Goal: Find specific page/section: Find specific page/section

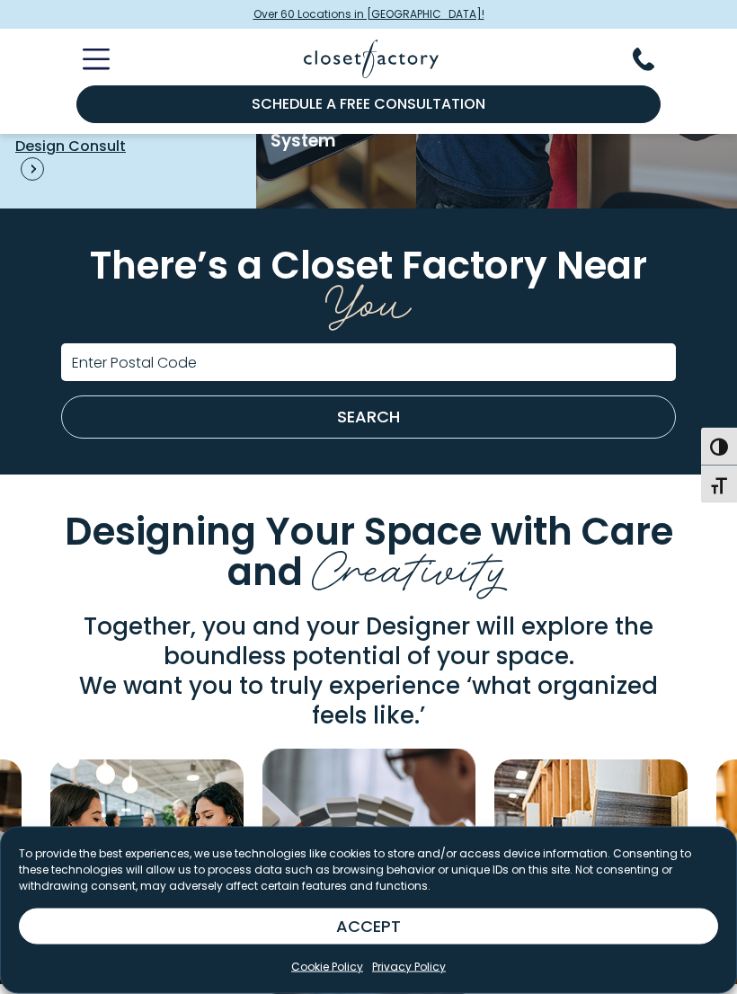
scroll to position [3119, 0]
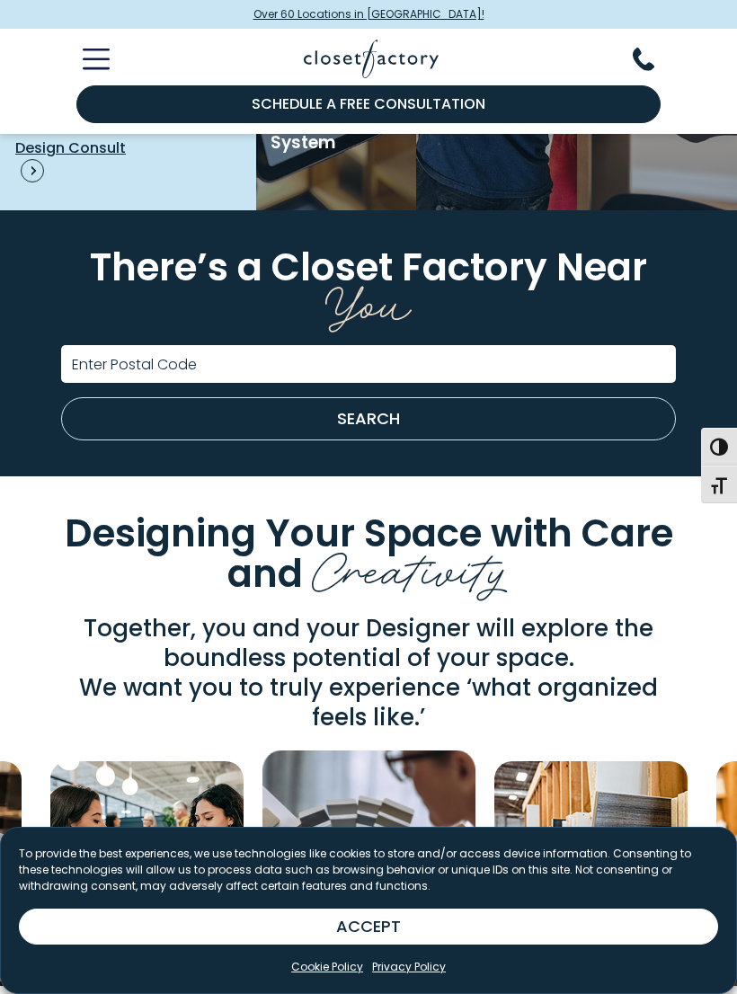
click at [90, 358] on label "Enter Postal Code" at bounding box center [134, 365] width 125 height 14
click at [90, 354] on input "Enter Postal Code" at bounding box center [368, 364] width 615 height 38
type input "*****"
click at [375, 419] on button "SEARCH" at bounding box center [368, 418] width 615 height 43
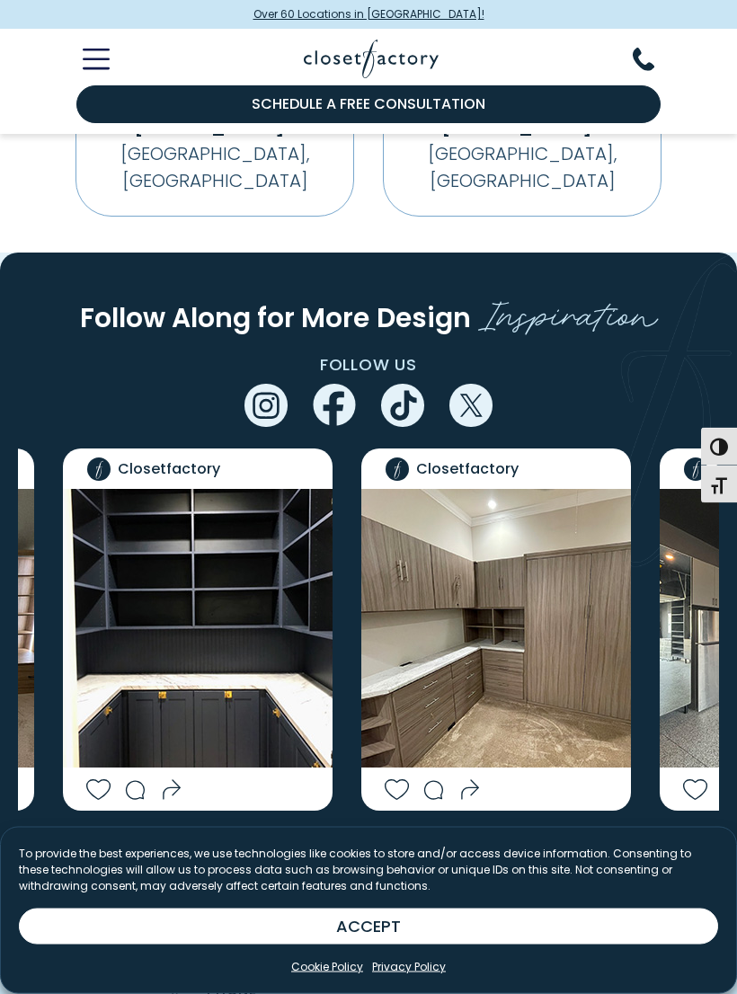
scroll to position [4592, 0]
click at [419, 835] on icon "Next slide" at bounding box center [415, 861] width 53 height 53
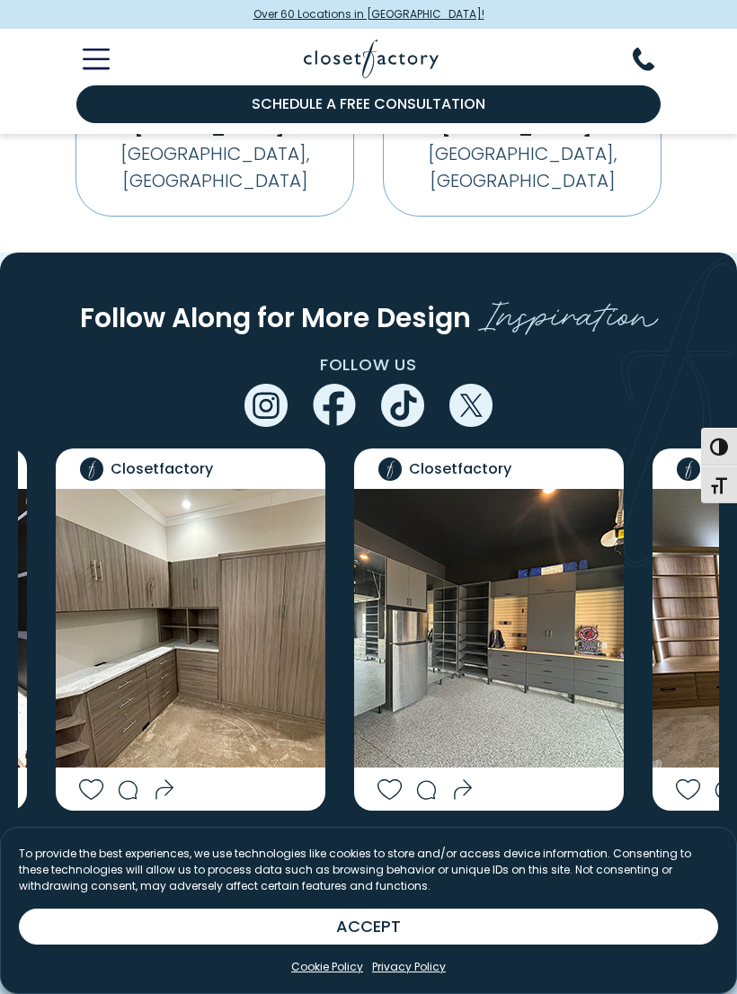
click at [414, 835] on icon "Next slide" at bounding box center [415, 861] width 53 height 53
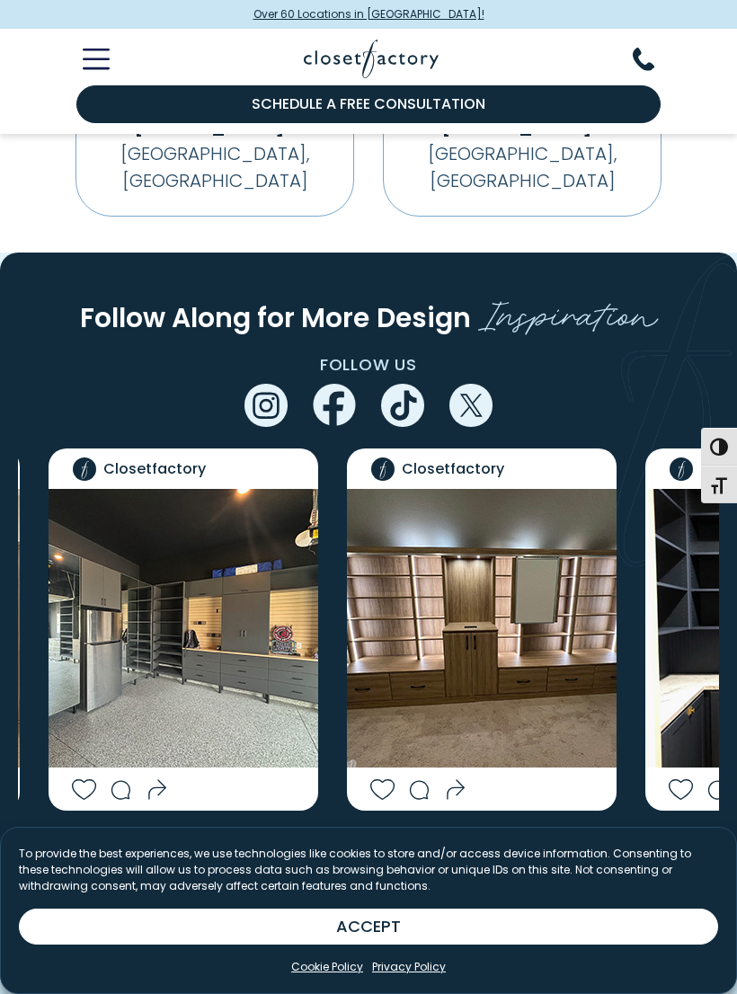
click at [421, 851] on icon "Next slide" at bounding box center [416, 861] width 11 height 21
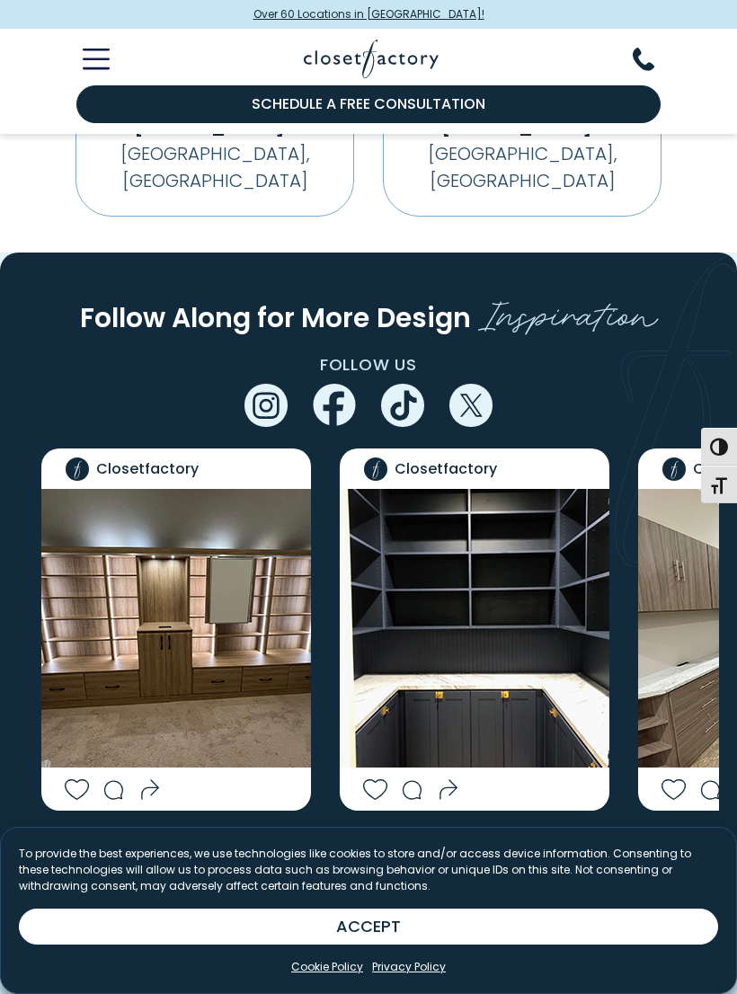
click at [422, 835] on icon "Next slide" at bounding box center [415, 861] width 53 height 53
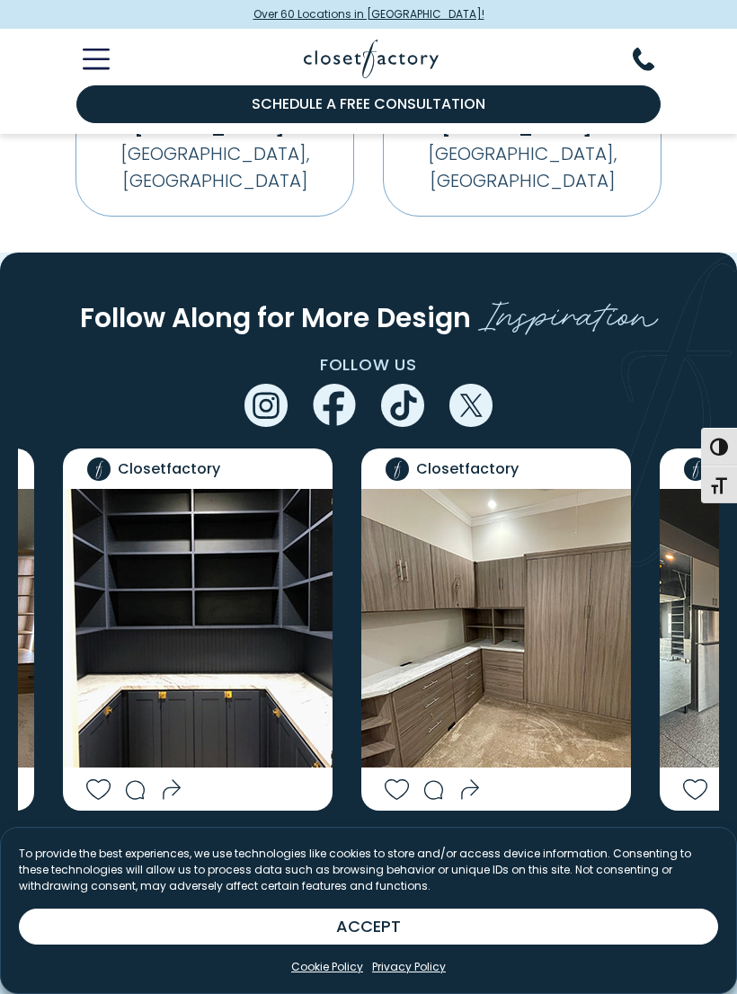
click at [425, 835] on icon "Next slide" at bounding box center [415, 861] width 53 height 53
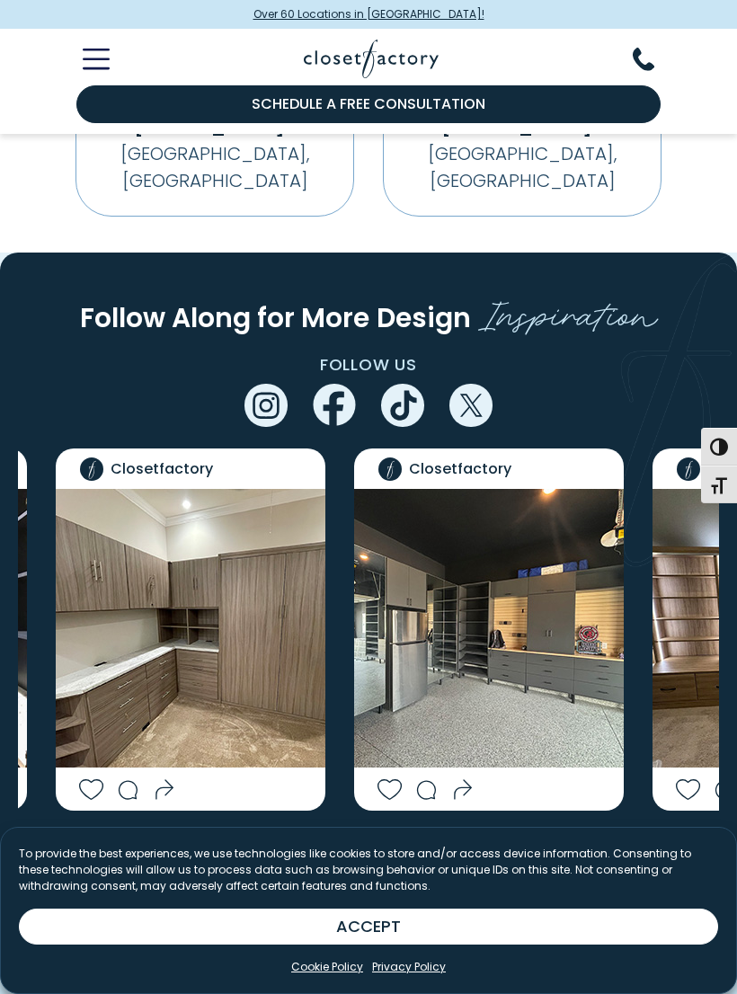
click at [427, 835] on icon "Next slide" at bounding box center [415, 861] width 53 height 53
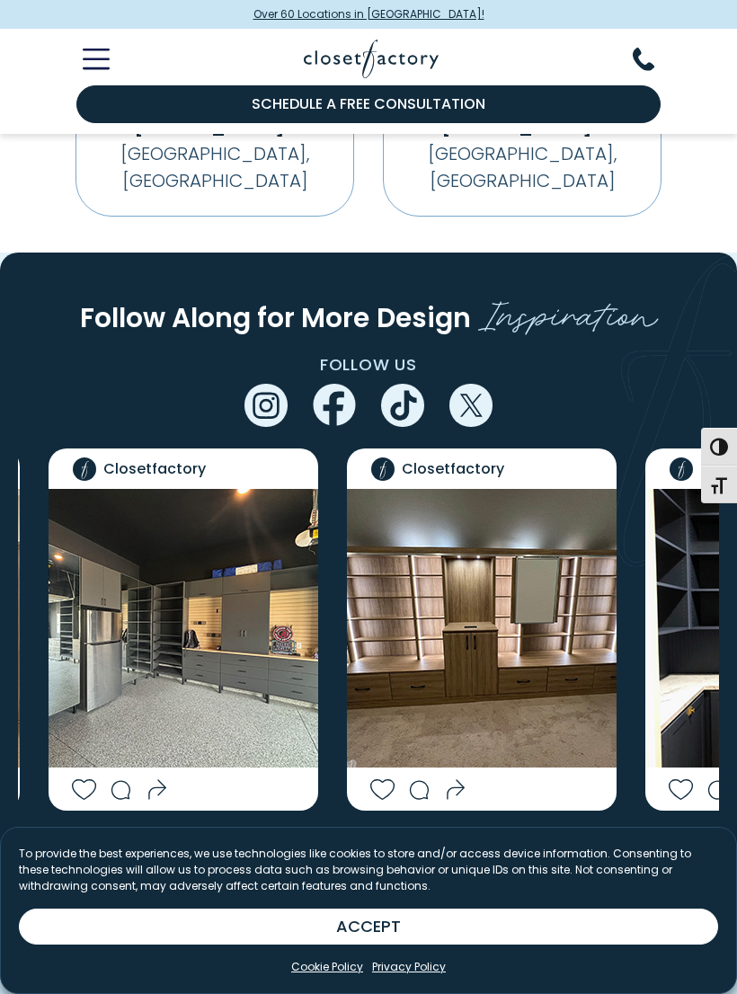
click at [413, 835] on icon "Next slide" at bounding box center [415, 861] width 53 height 53
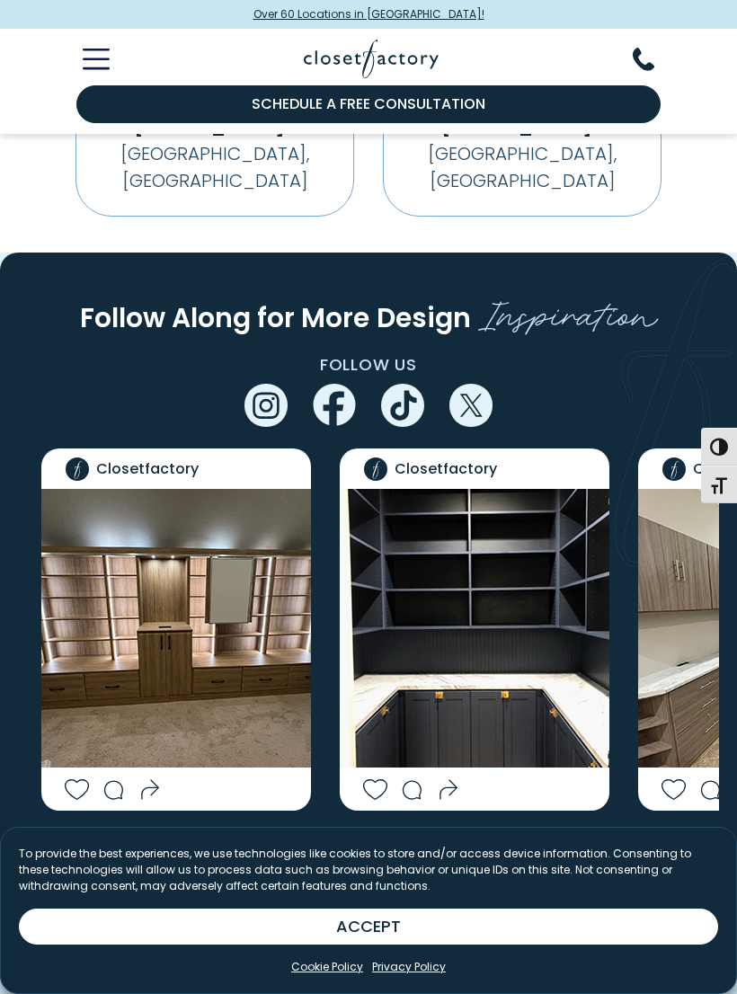
click at [419, 835] on icon "Next slide" at bounding box center [415, 861] width 53 height 53
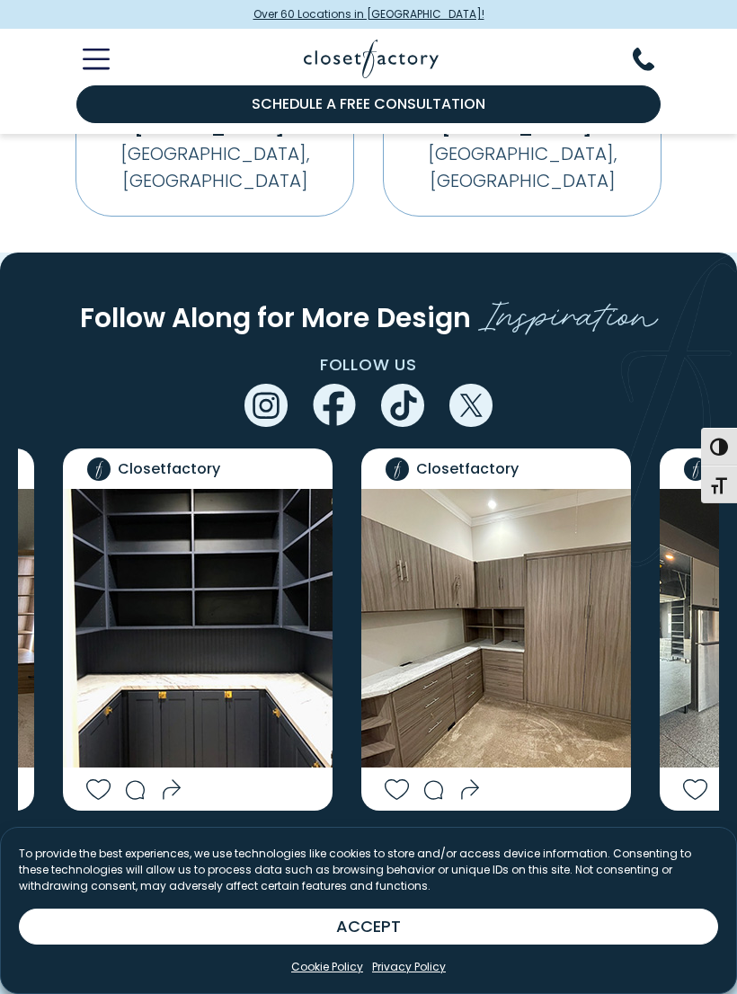
click at [418, 835] on icon "Next slide" at bounding box center [415, 861] width 53 height 53
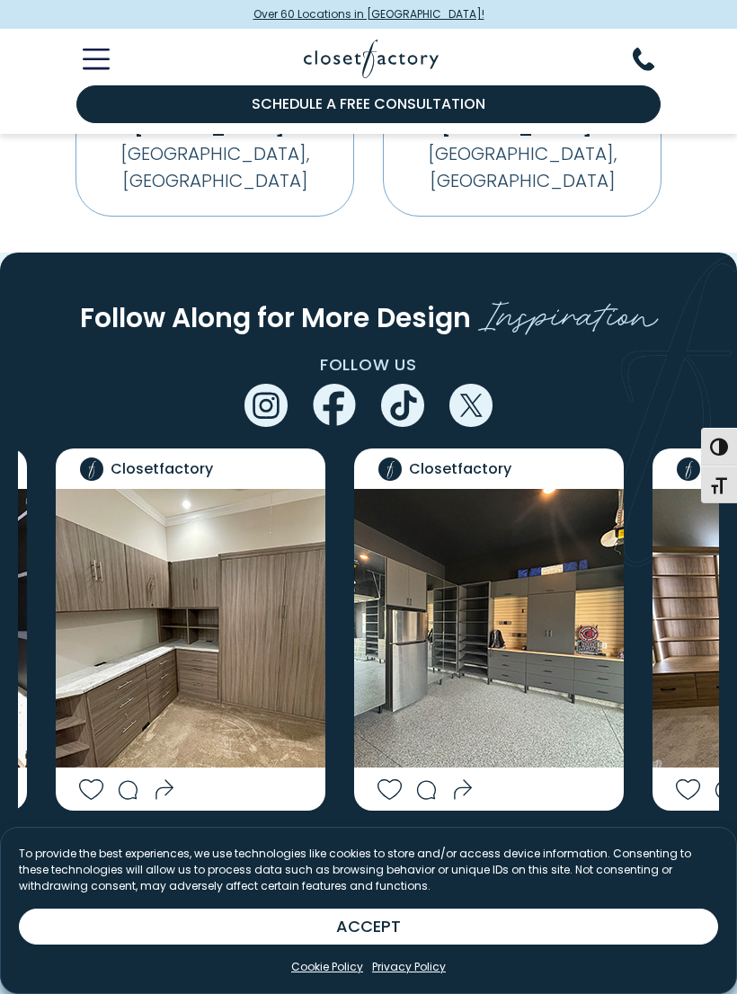
click at [414, 835] on icon "Next slide" at bounding box center [415, 861] width 53 height 53
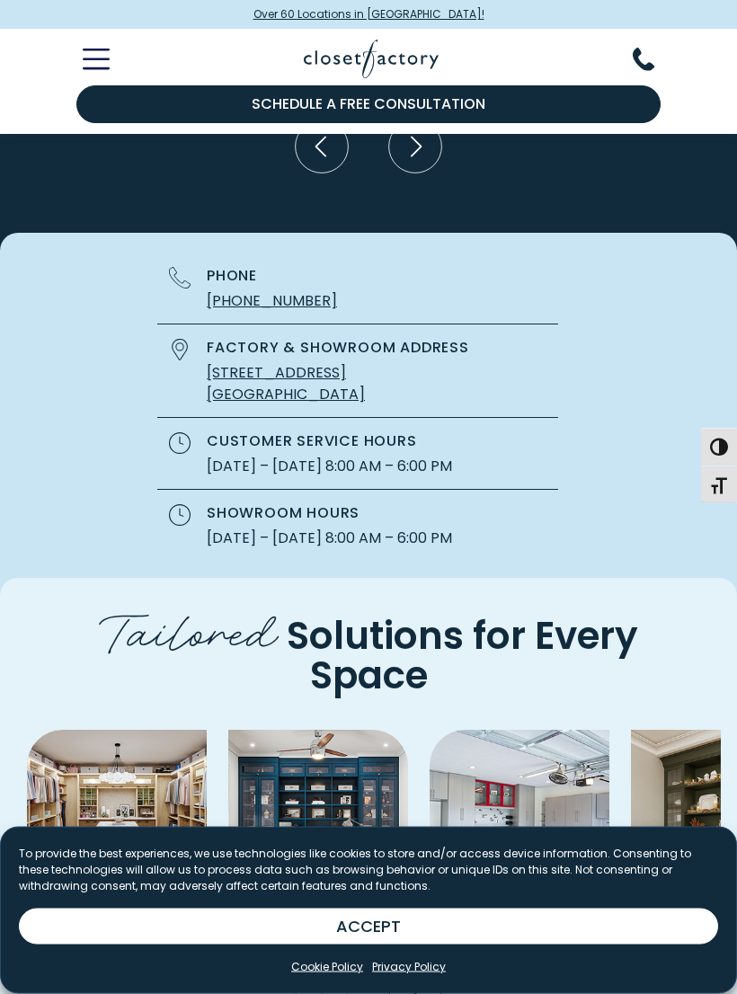
scroll to position [5298, 0]
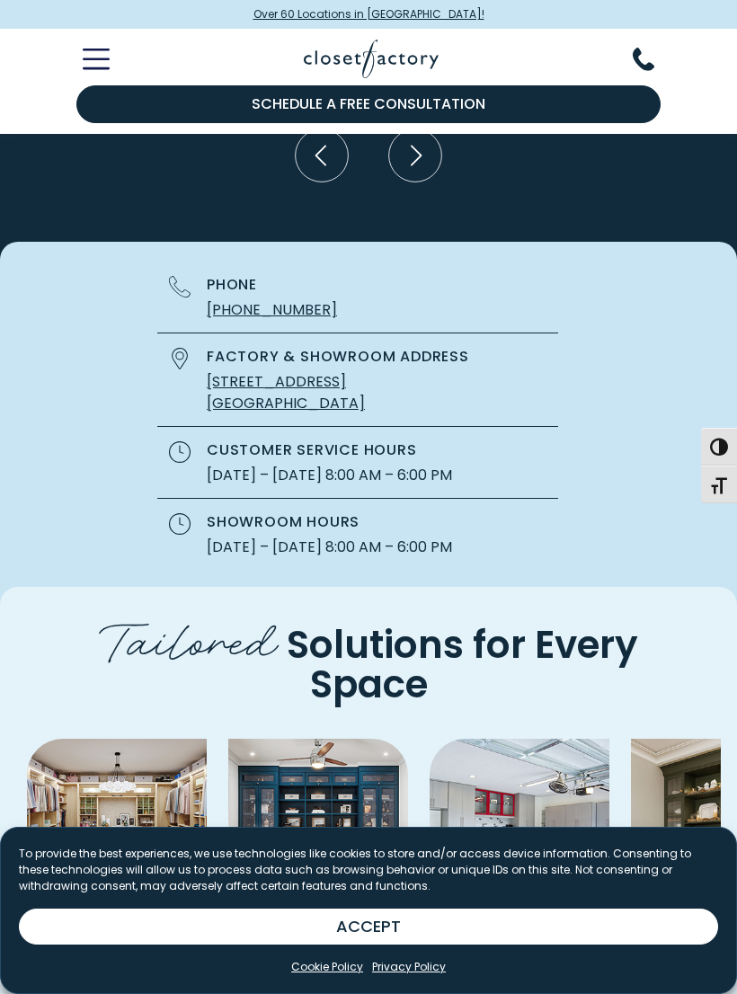
click at [413, 971] on icon "Next slide" at bounding box center [414, 997] width 53 height 53
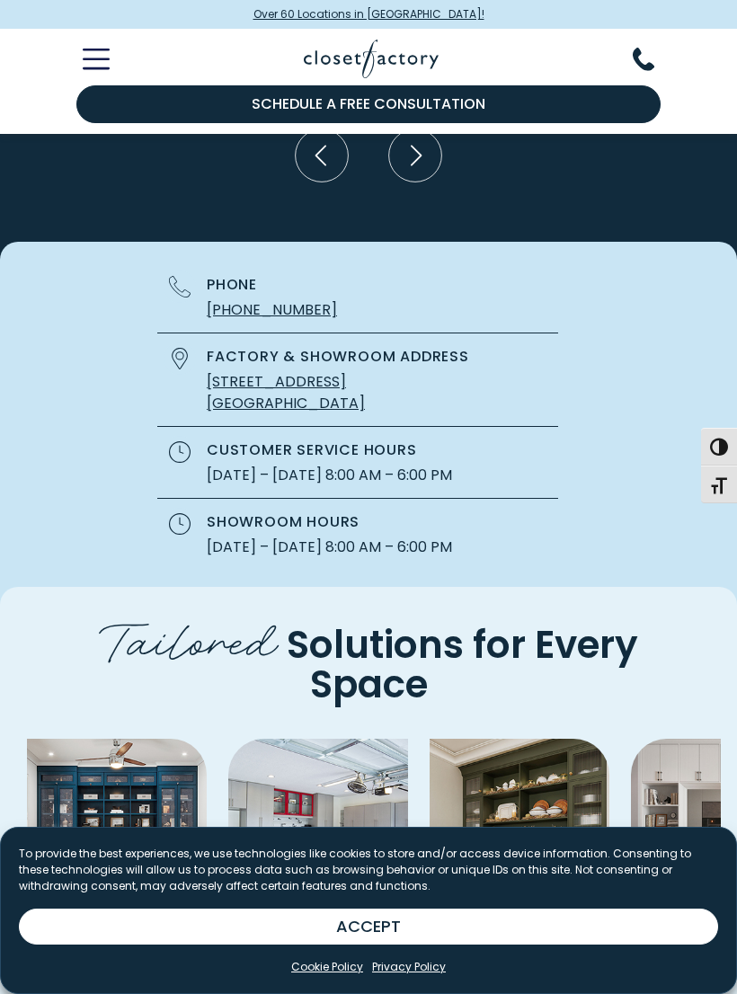
click at [418, 971] on icon "Next slide" at bounding box center [414, 997] width 53 height 53
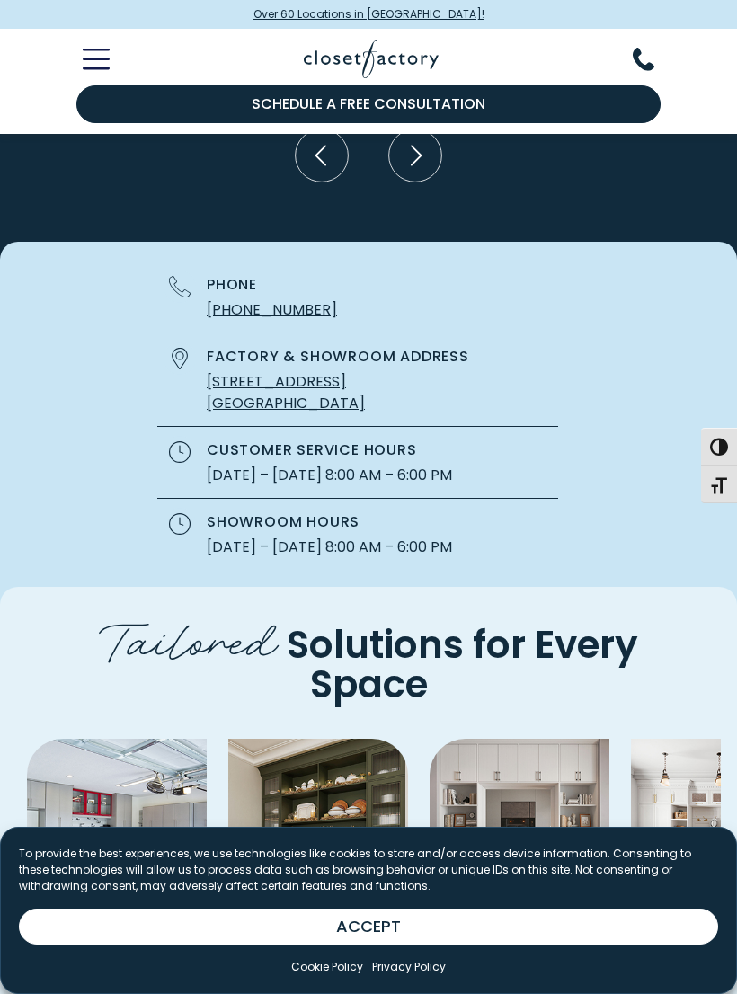
click at [422, 971] on icon "Next slide" at bounding box center [414, 997] width 53 height 53
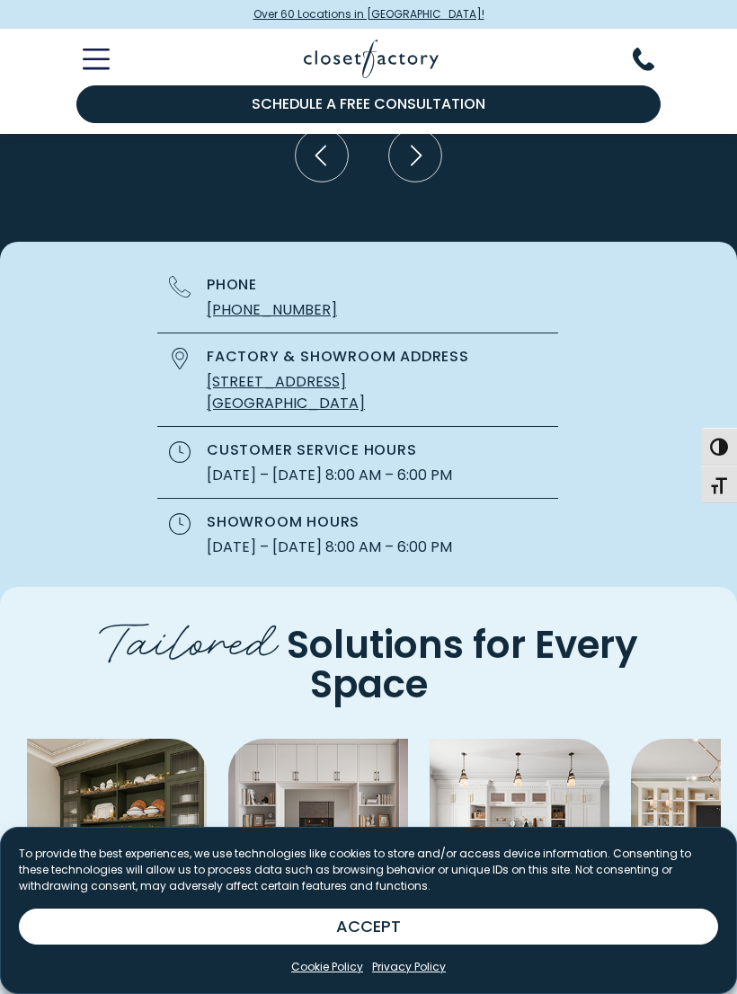
click at [422, 971] on icon "Next slide" at bounding box center [414, 997] width 53 height 53
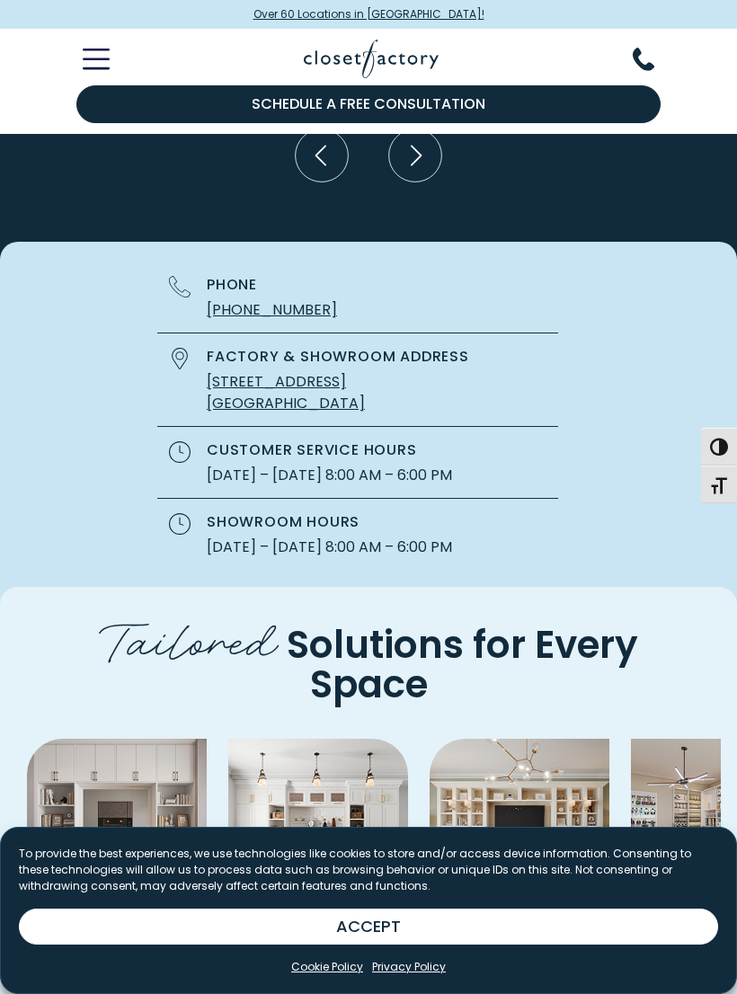
click at [427, 971] on icon "Next slide" at bounding box center [414, 997] width 53 height 53
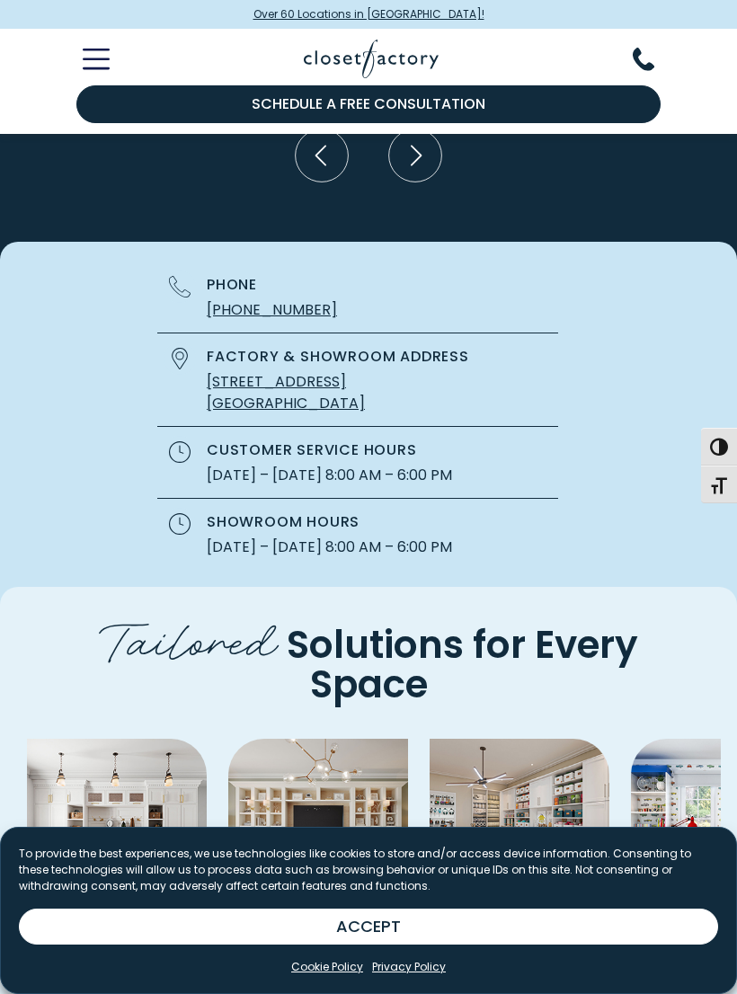
click at [420, 971] on icon "Next slide" at bounding box center [414, 997] width 53 height 53
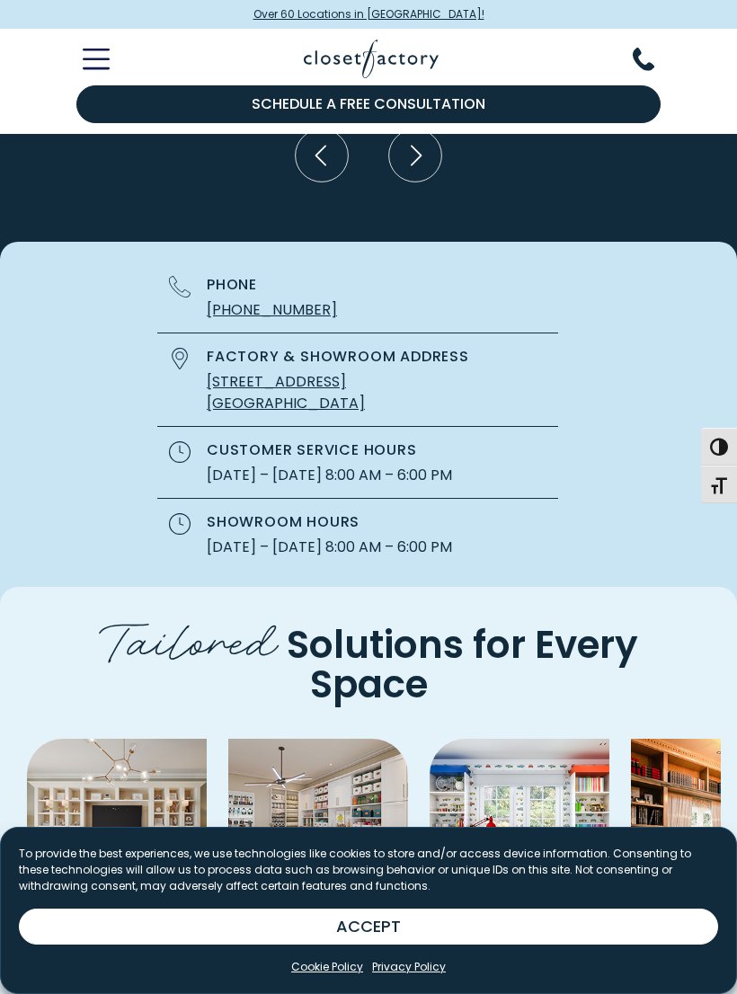
click at [422, 971] on icon "Next slide" at bounding box center [414, 997] width 53 height 53
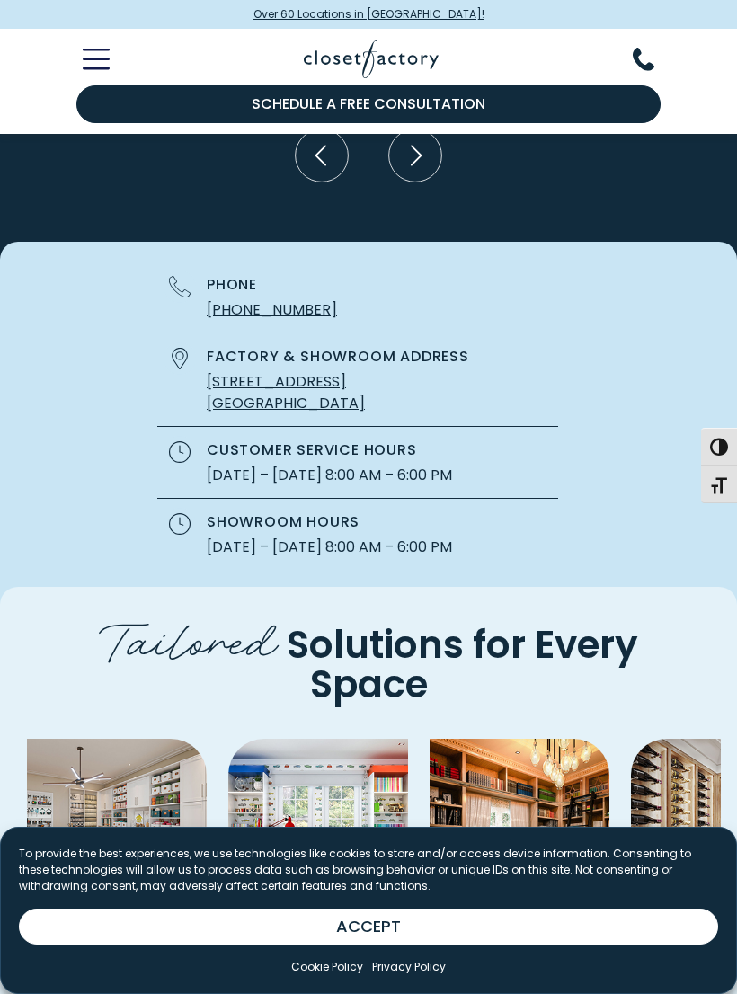
click at [418, 971] on icon "Next slide" at bounding box center [414, 997] width 53 height 53
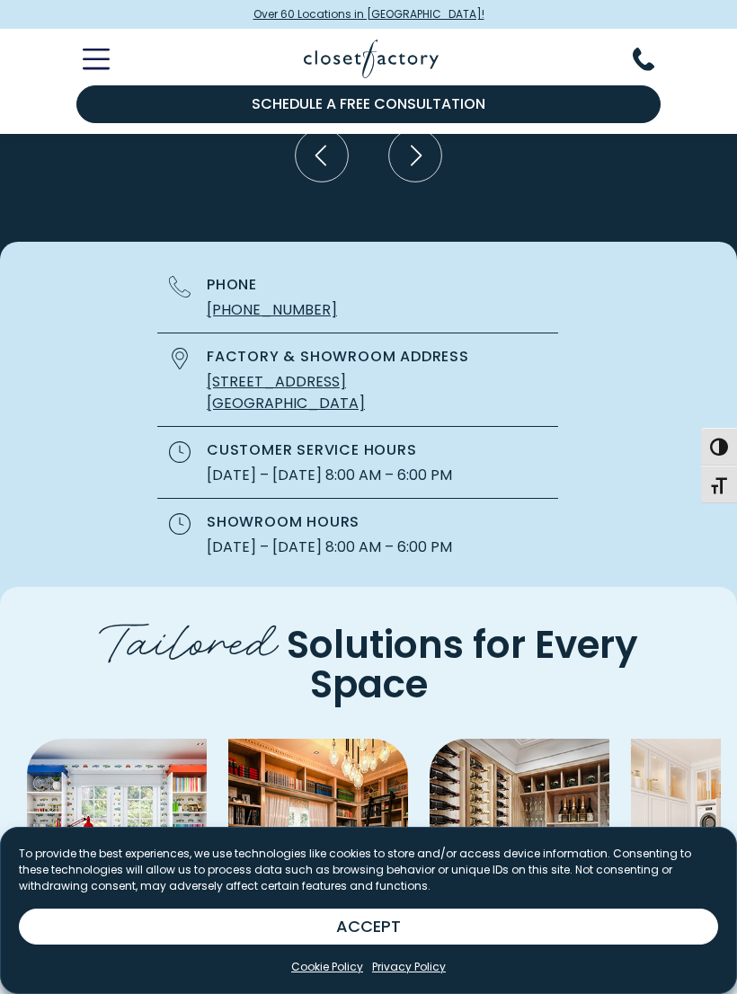
click at [421, 971] on icon "Next slide" at bounding box center [414, 997] width 53 height 53
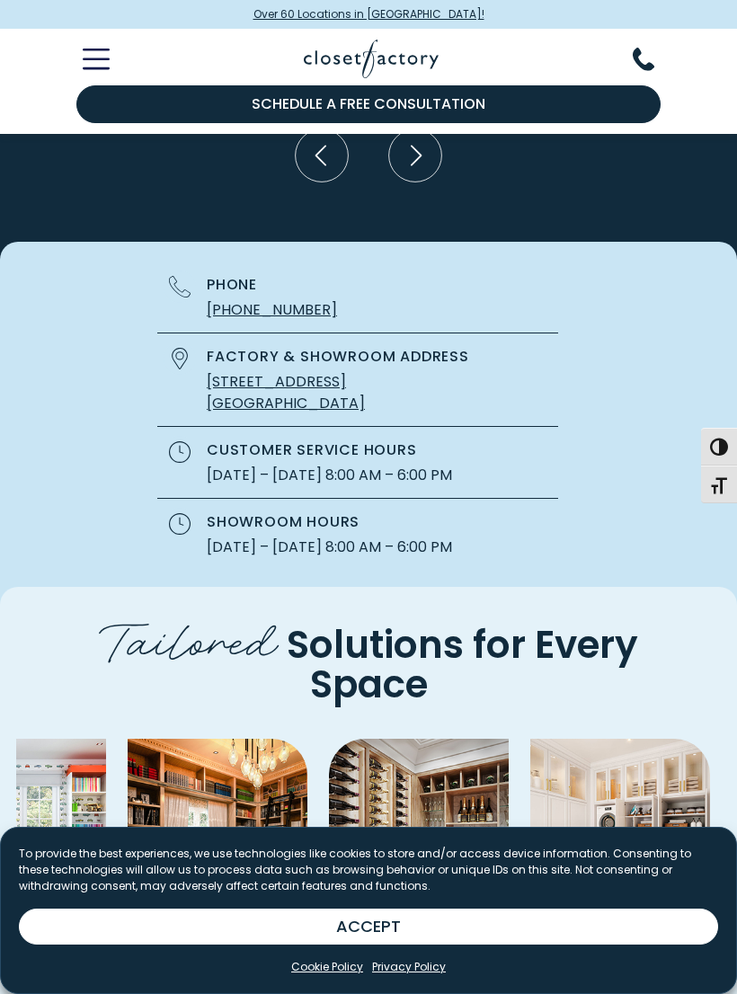
click at [323, 971] on icon "Previous slide" at bounding box center [322, 997] width 53 height 53
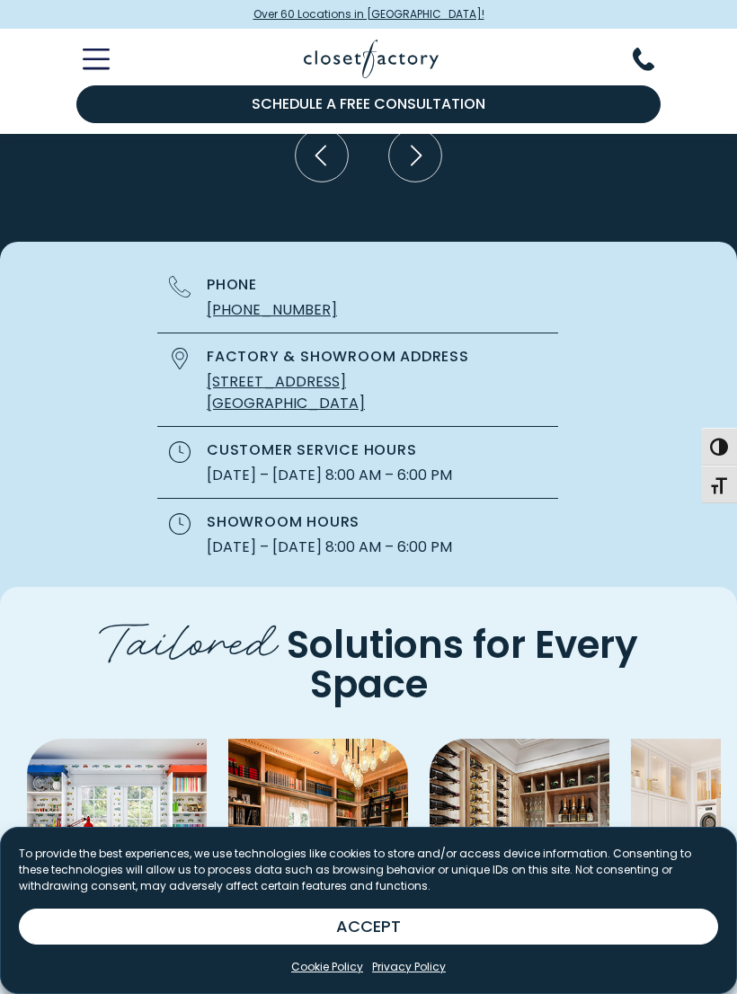
click at [331, 971] on icon "Previous slide" at bounding box center [322, 997] width 53 height 53
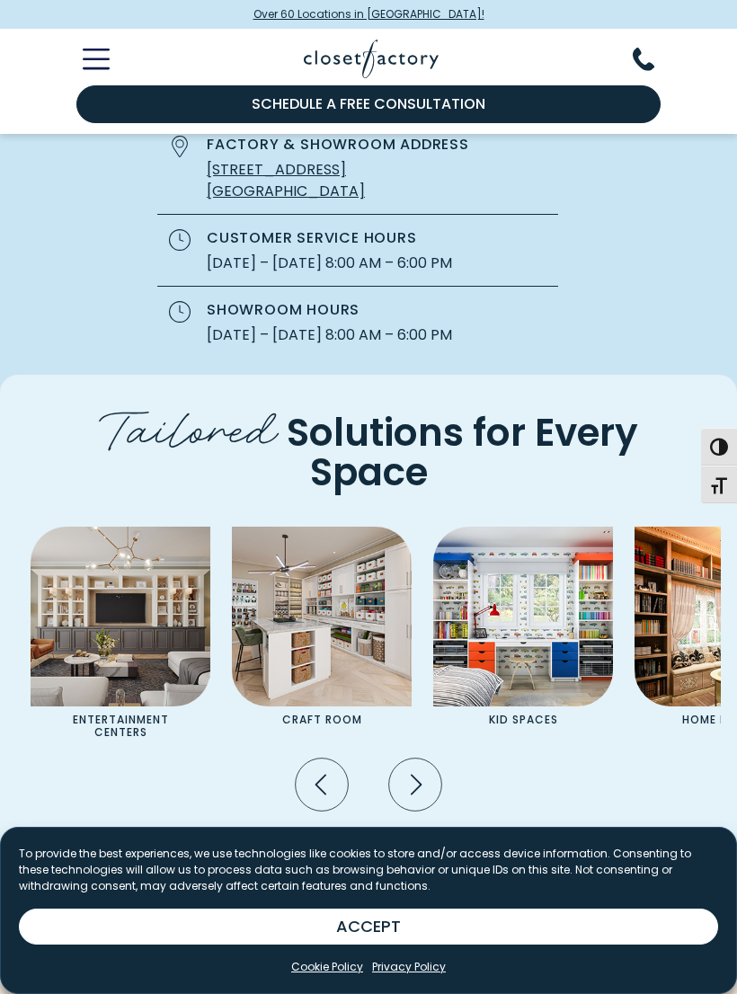
scroll to position [5513, 0]
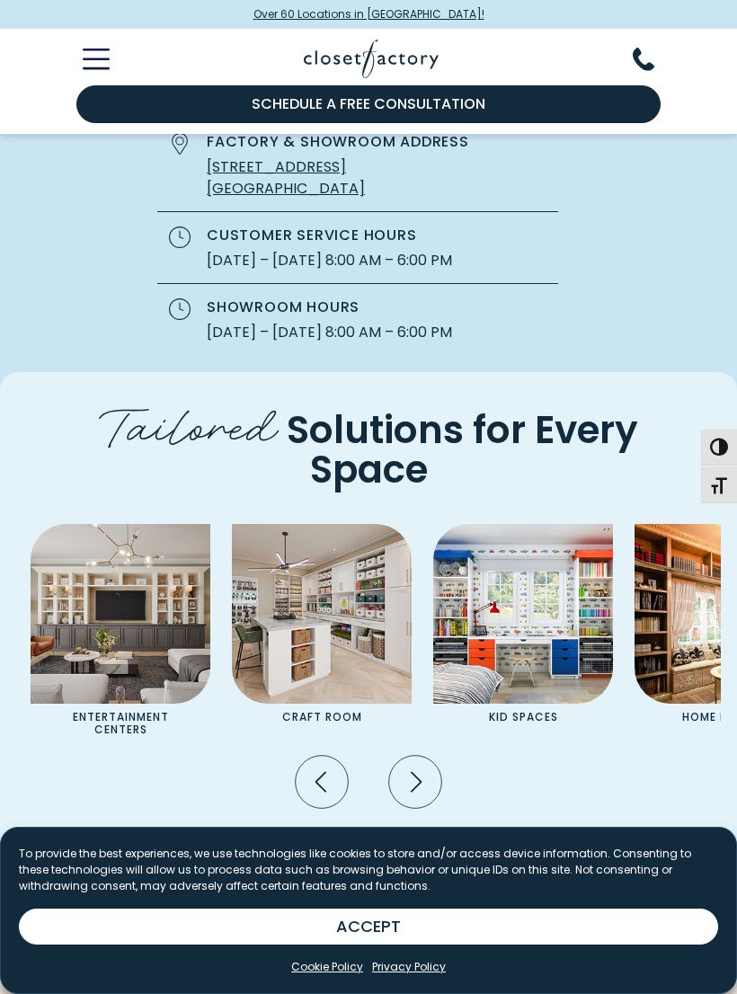
click at [323, 756] on icon "Previous slide" at bounding box center [322, 782] width 53 height 53
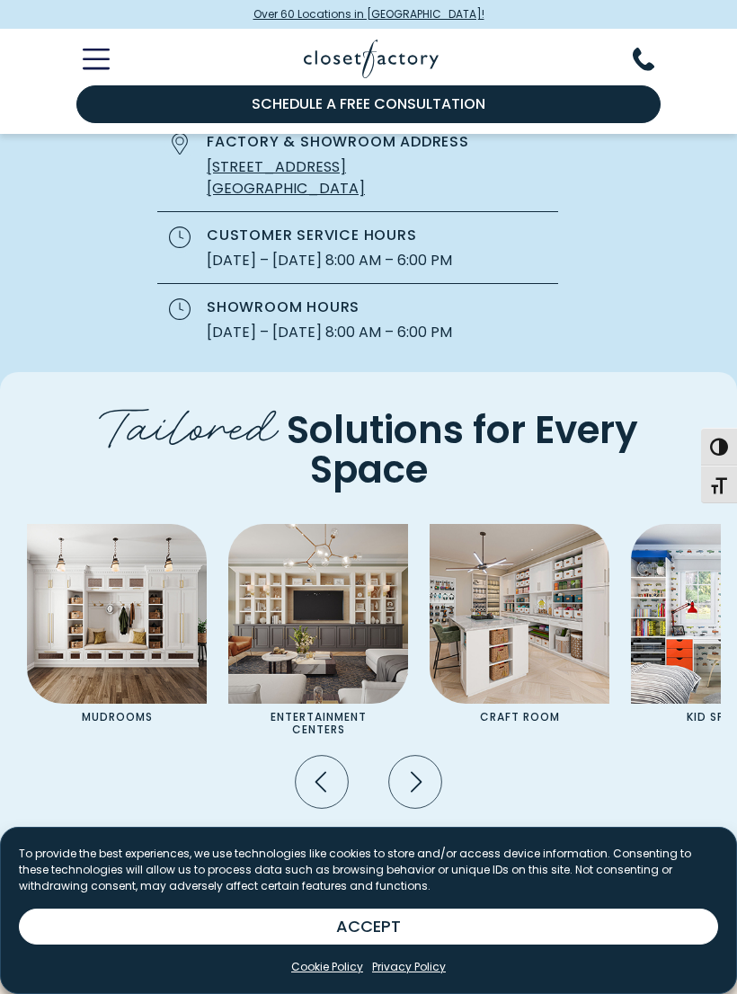
click at [325, 756] on icon "Previous slide" at bounding box center [322, 782] width 53 height 53
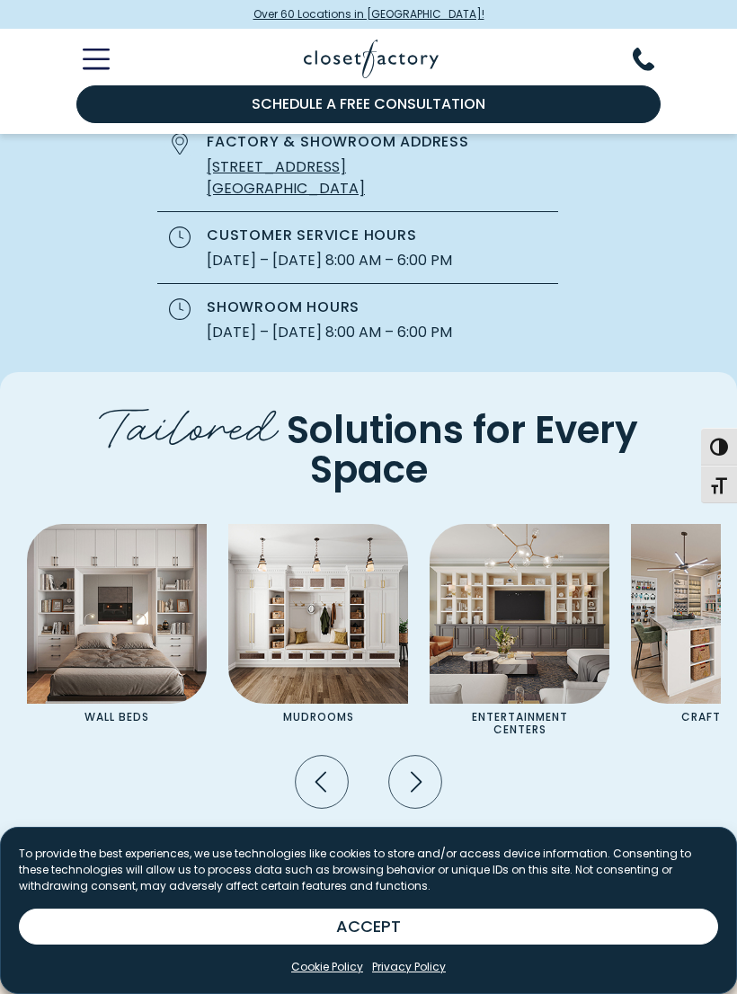
click at [318, 756] on icon "Previous slide" at bounding box center [322, 782] width 53 height 53
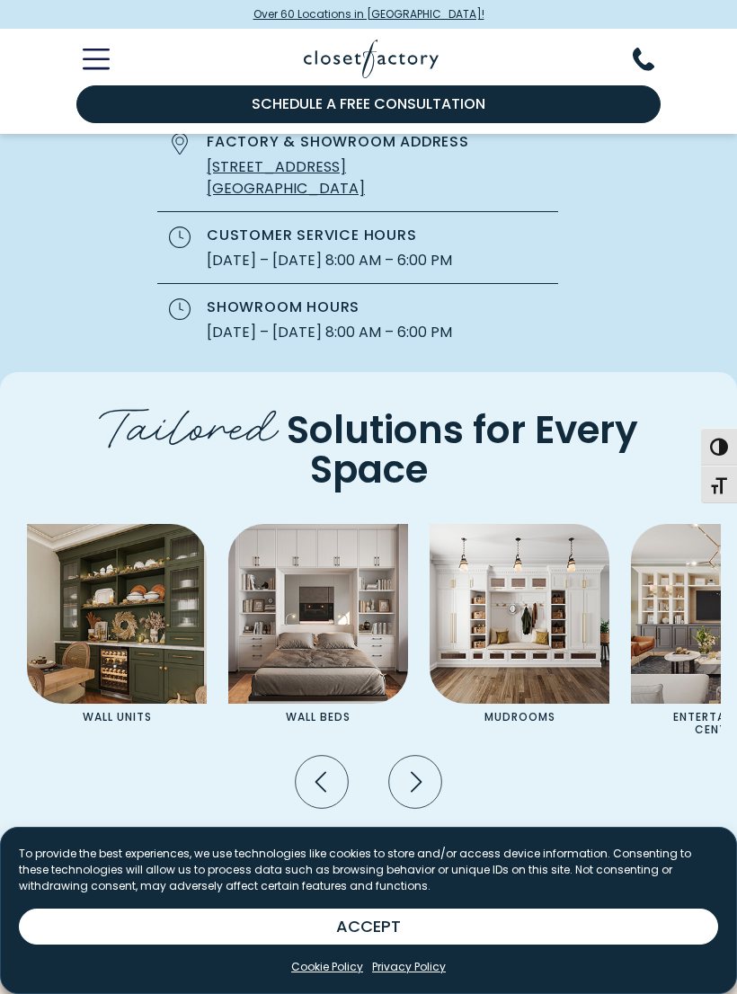
click at [322, 756] on icon "Previous slide" at bounding box center [322, 782] width 53 height 53
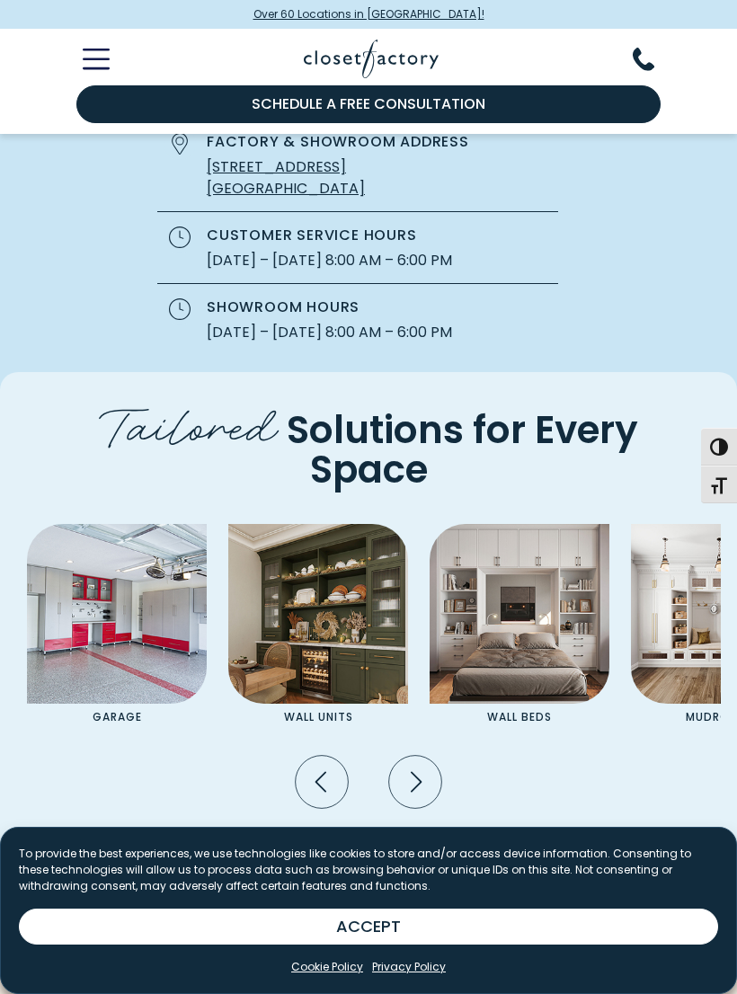
click at [319, 756] on icon "Previous slide" at bounding box center [322, 782] width 53 height 53
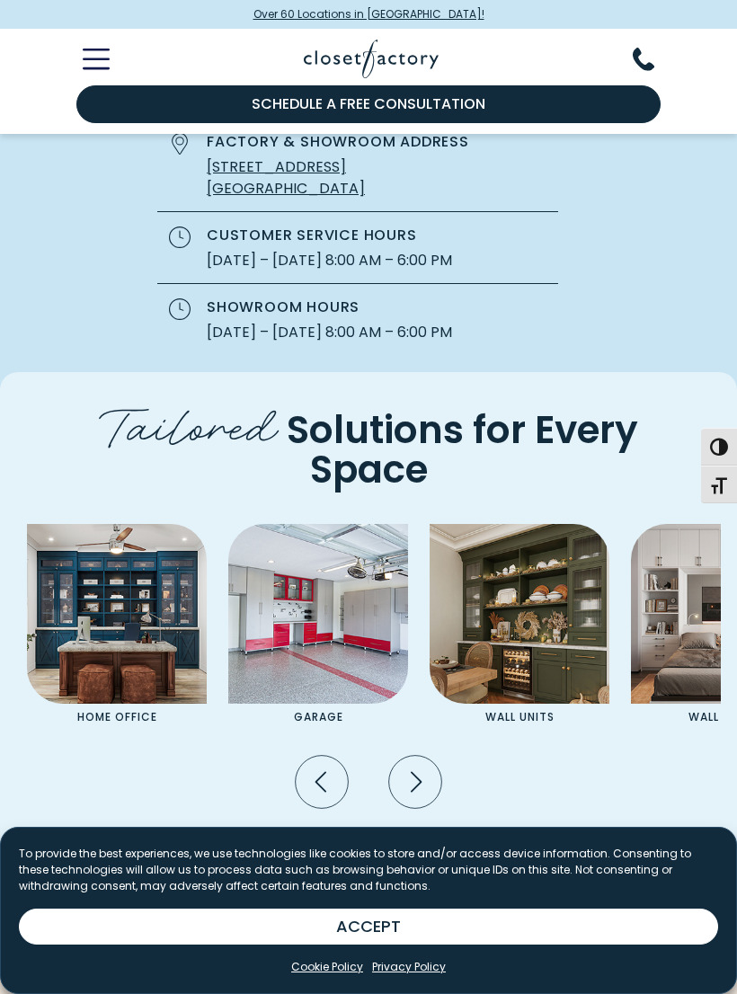
click at [328, 756] on icon "Previous slide" at bounding box center [322, 782] width 53 height 53
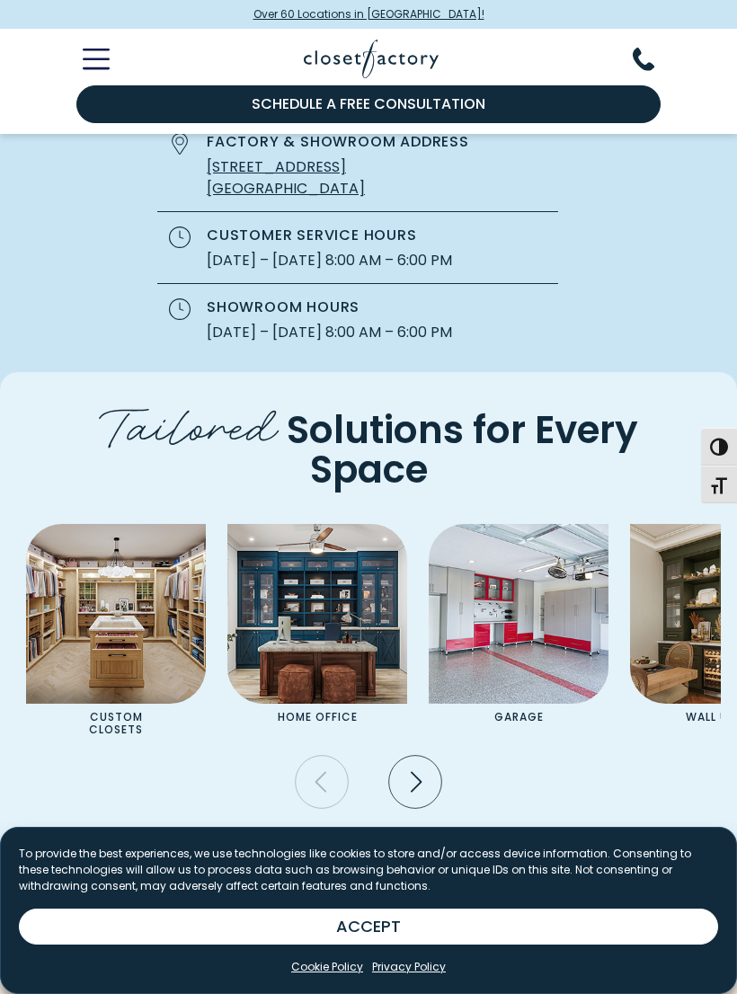
click at [152, 524] on img "Pages Gallery" at bounding box center [116, 614] width 180 height 180
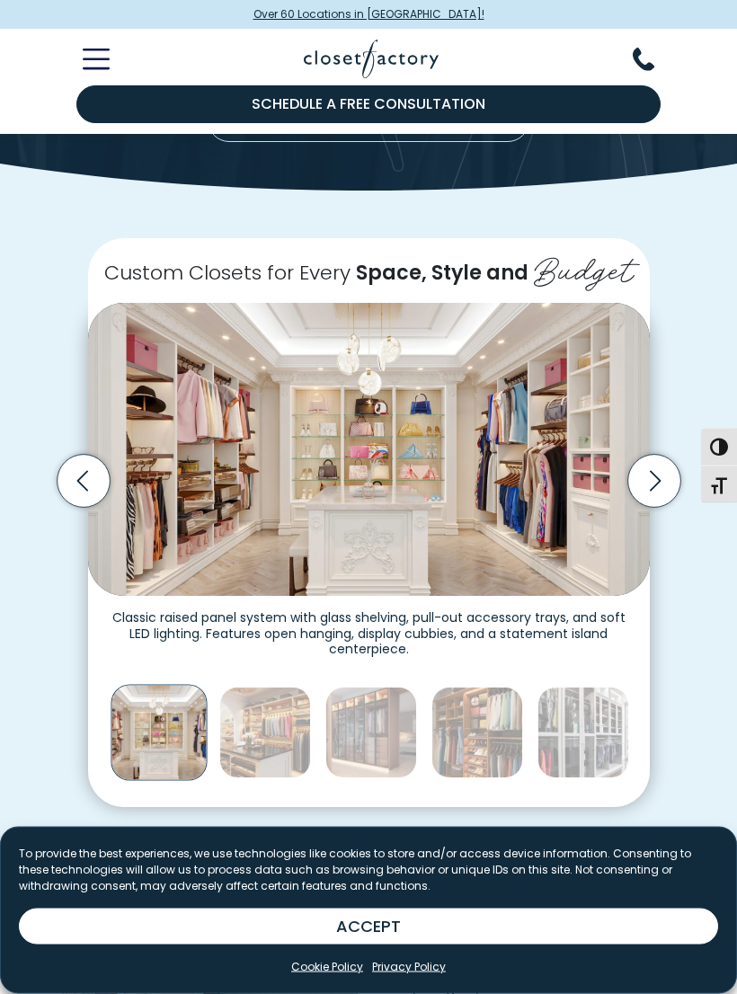
scroll to position [277, 0]
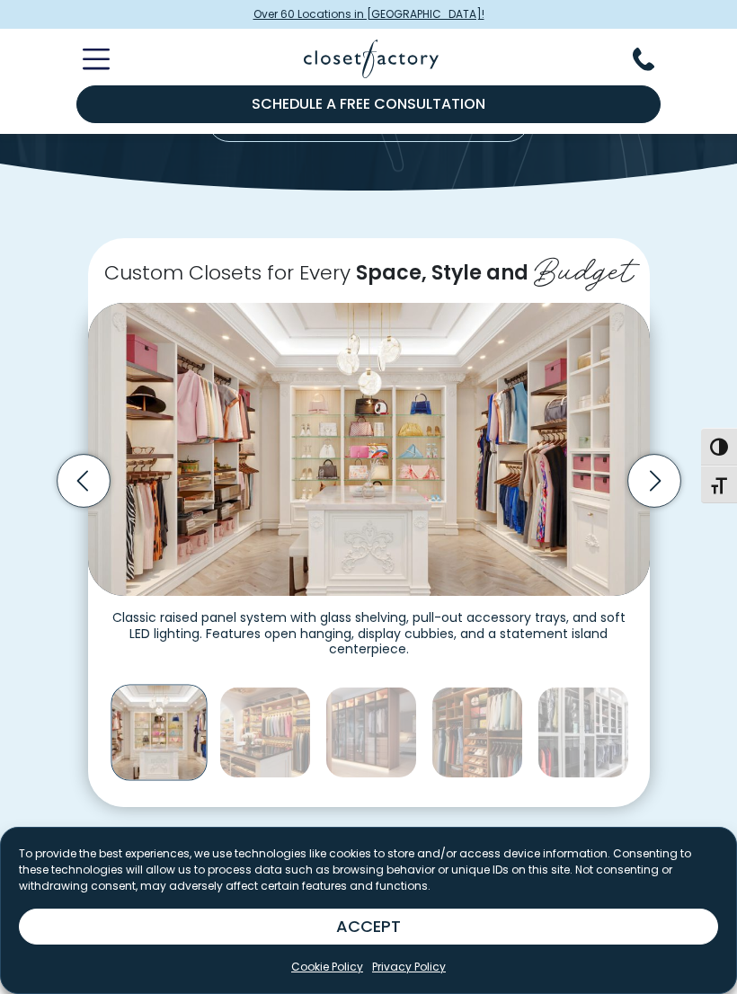
click at [645, 475] on icon "Next slide" at bounding box center [653, 480] width 53 height 53
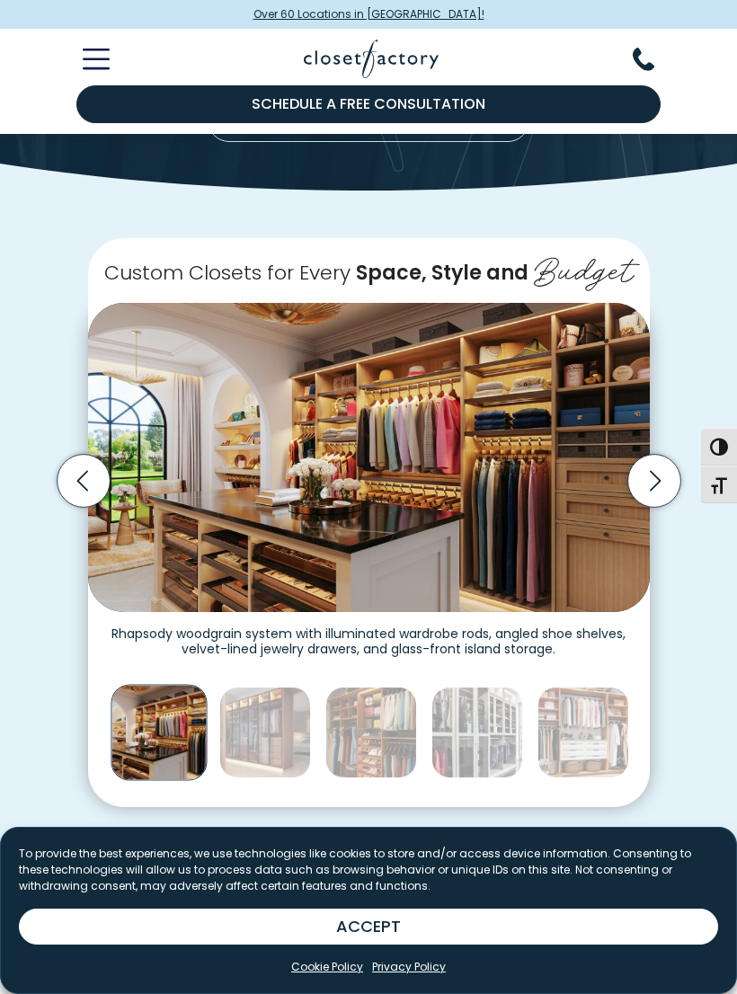
click at [643, 471] on icon "Next slide" at bounding box center [653, 480] width 53 height 53
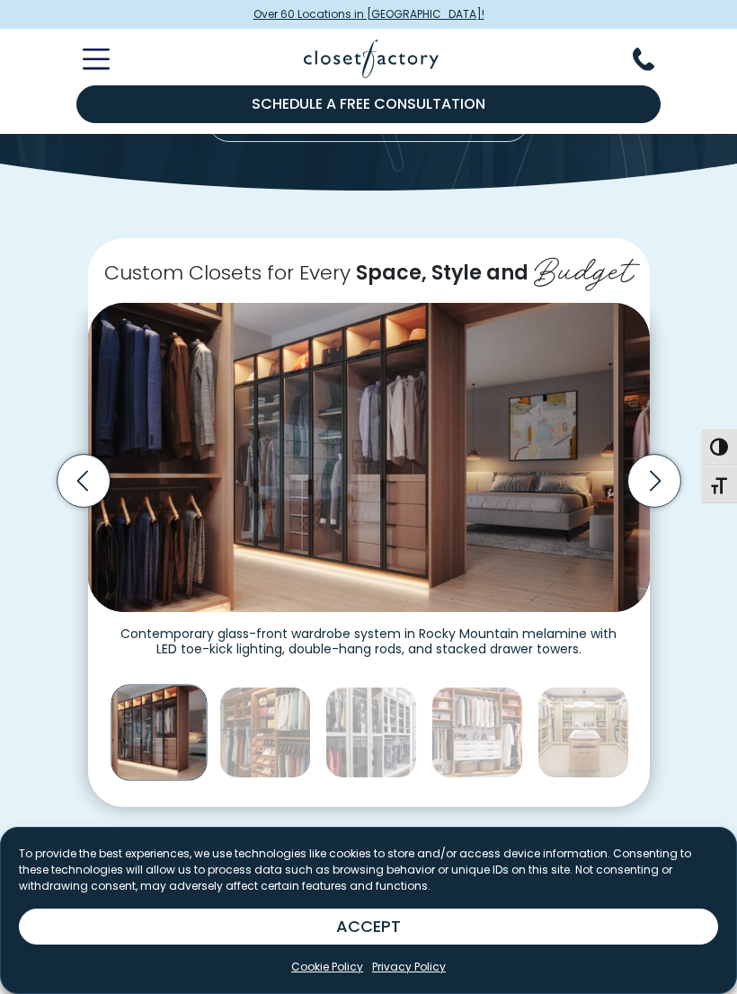
click at [643, 477] on icon "Next slide" at bounding box center [653, 480] width 53 height 53
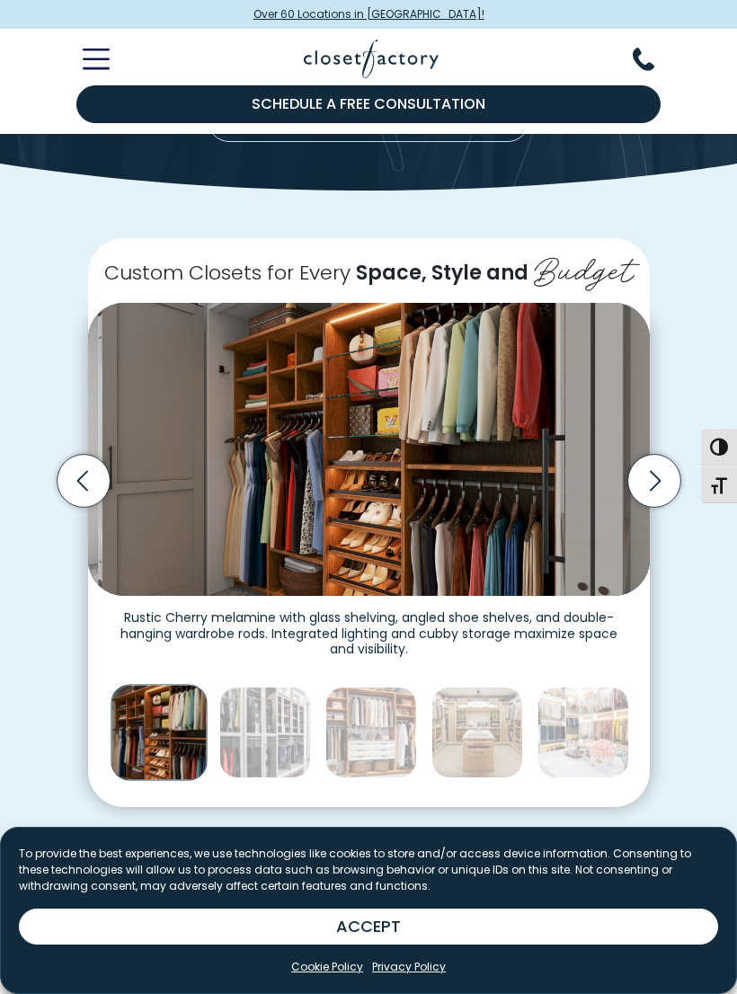
click at [651, 475] on icon "Next slide" at bounding box center [653, 480] width 53 height 53
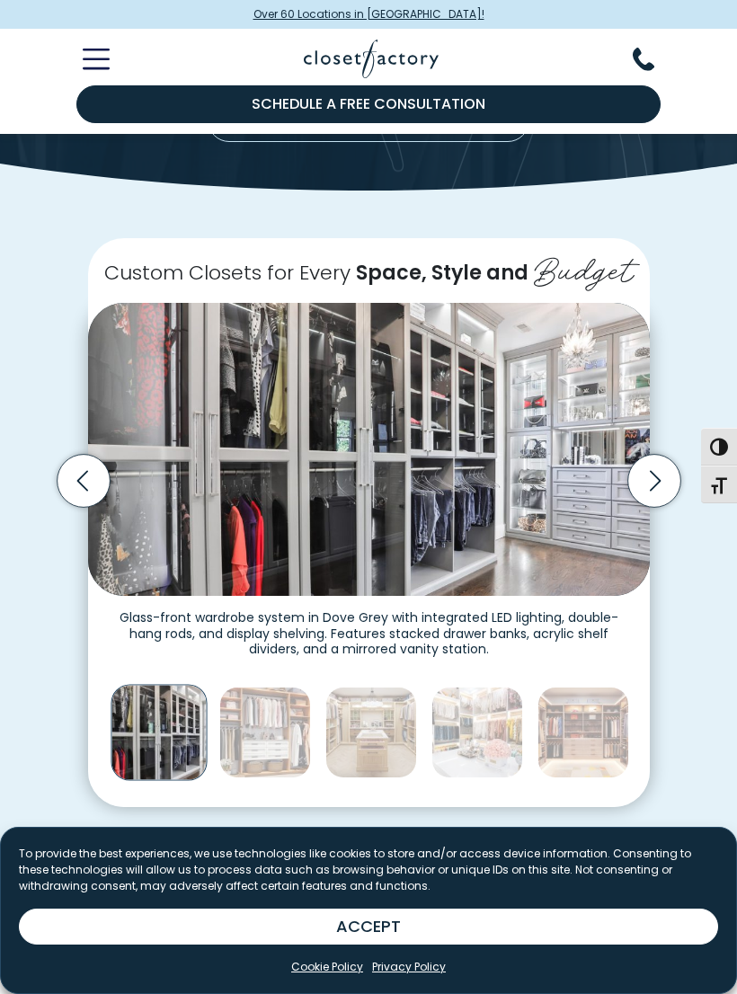
click at [643, 473] on icon "Next slide" at bounding box center [653, 480] width 53 height 53
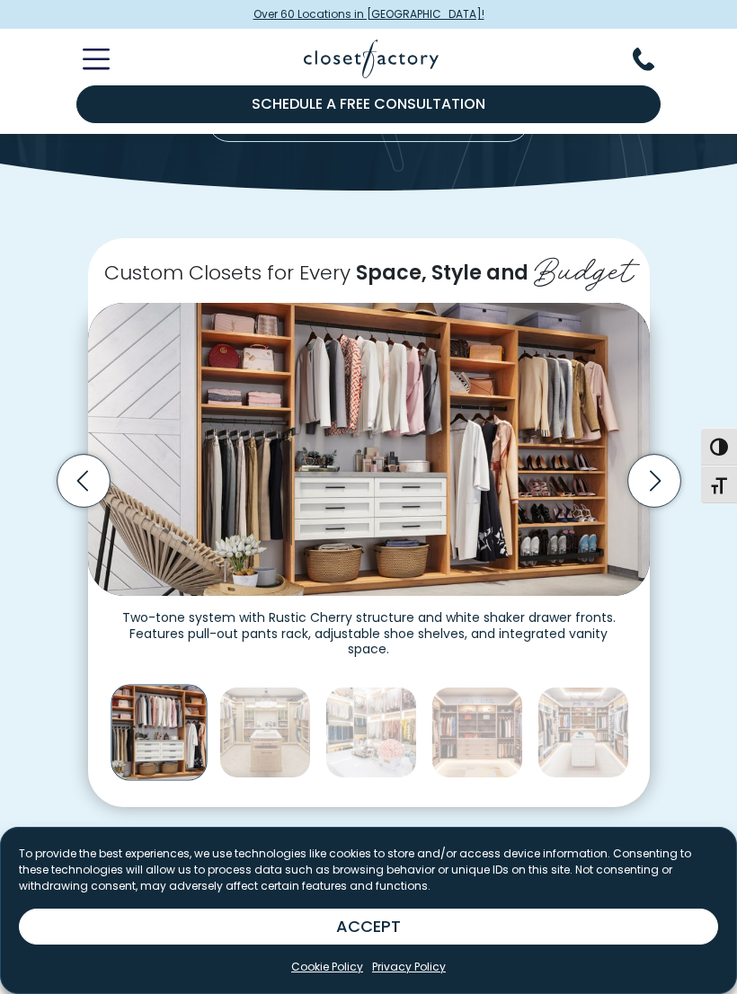
click at [643, 473] on icon "Next slide" at bounding box center [653, 480] width 53 height 53
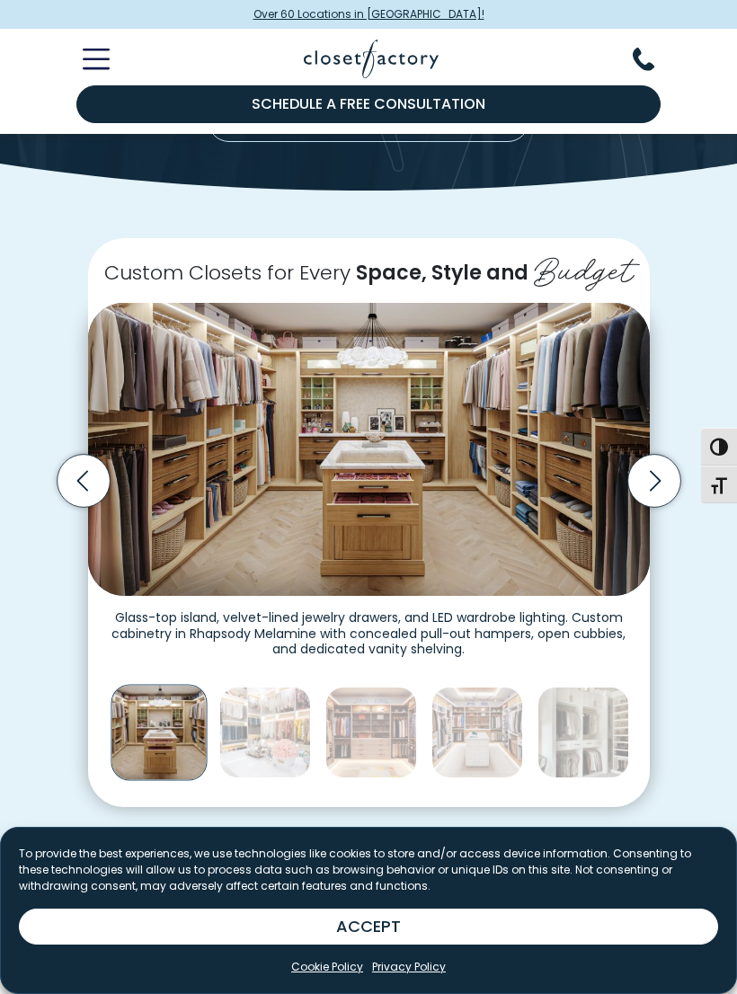
click at [649, 483] on icon "Next slide" at bounding box center [653, 480] width 53 height 53
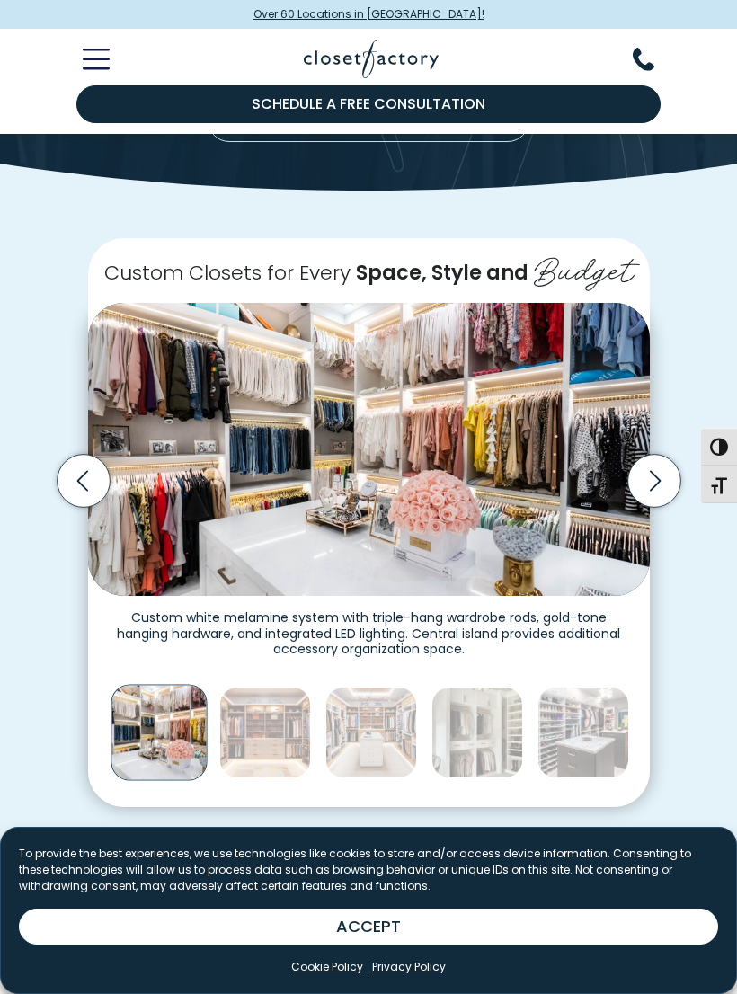
click at [649, 477] on icon "Next slide" at bounding box center [653, 480] width 53 height 53
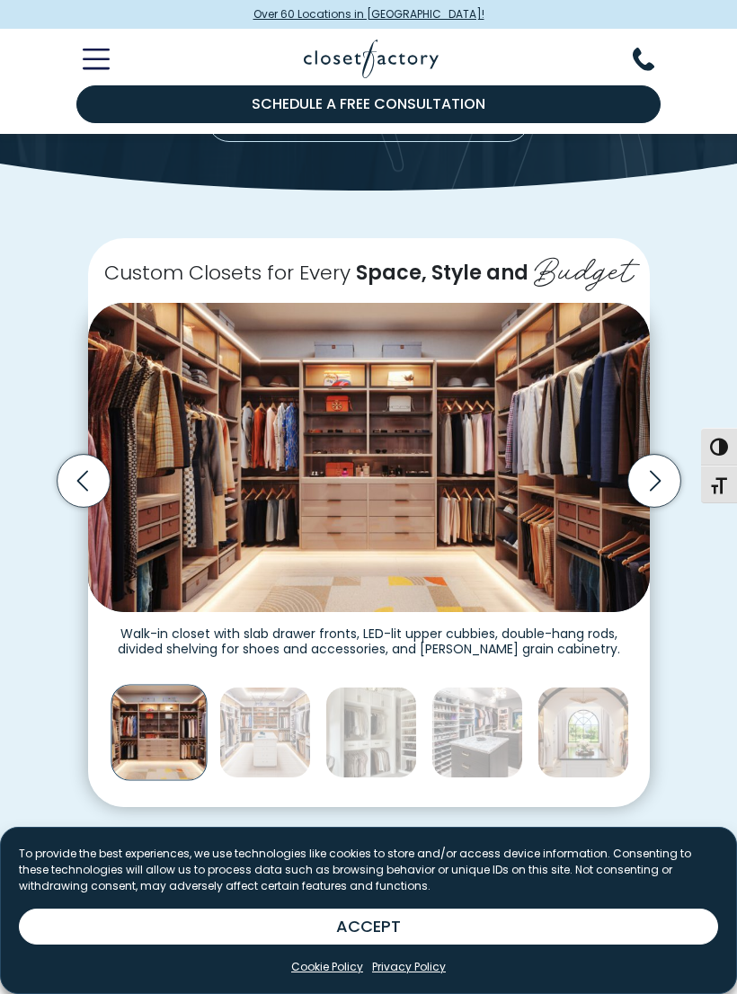
click at [646, 472] on icon "Next slide" at bounding box center [653, 480] width 53 height 53
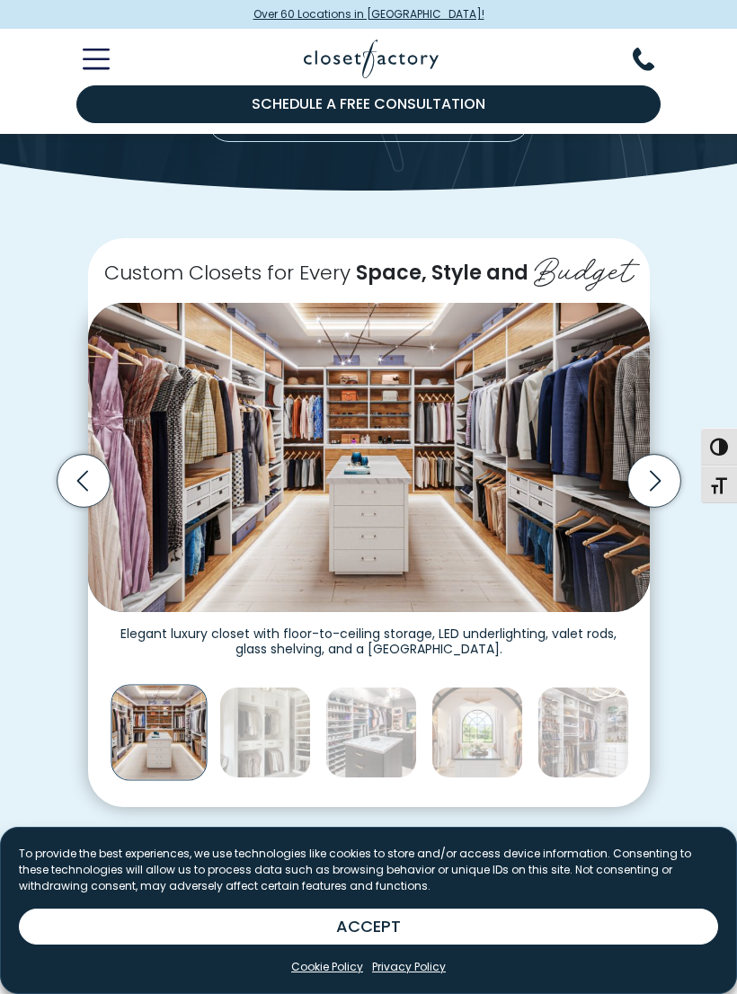
click at [647, 468] on icon "Next slide" at bounding box center [653, 480] width 53 height 53
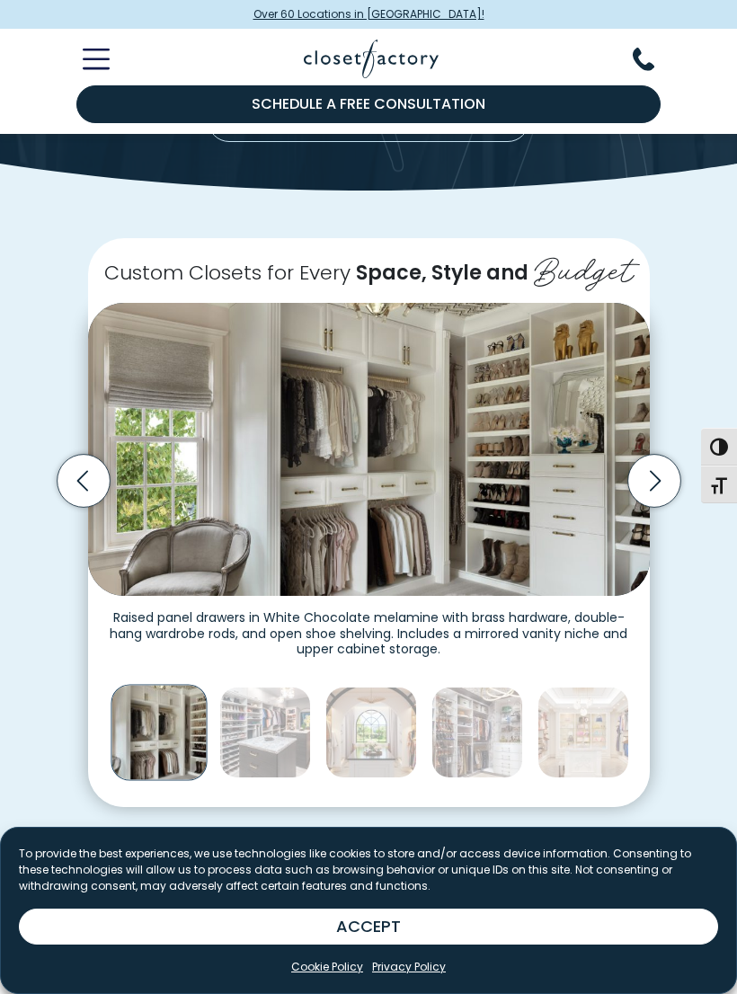
click at [643, 473] on icon "Next slide" at bounding box center [653, 480] width 53 height 53
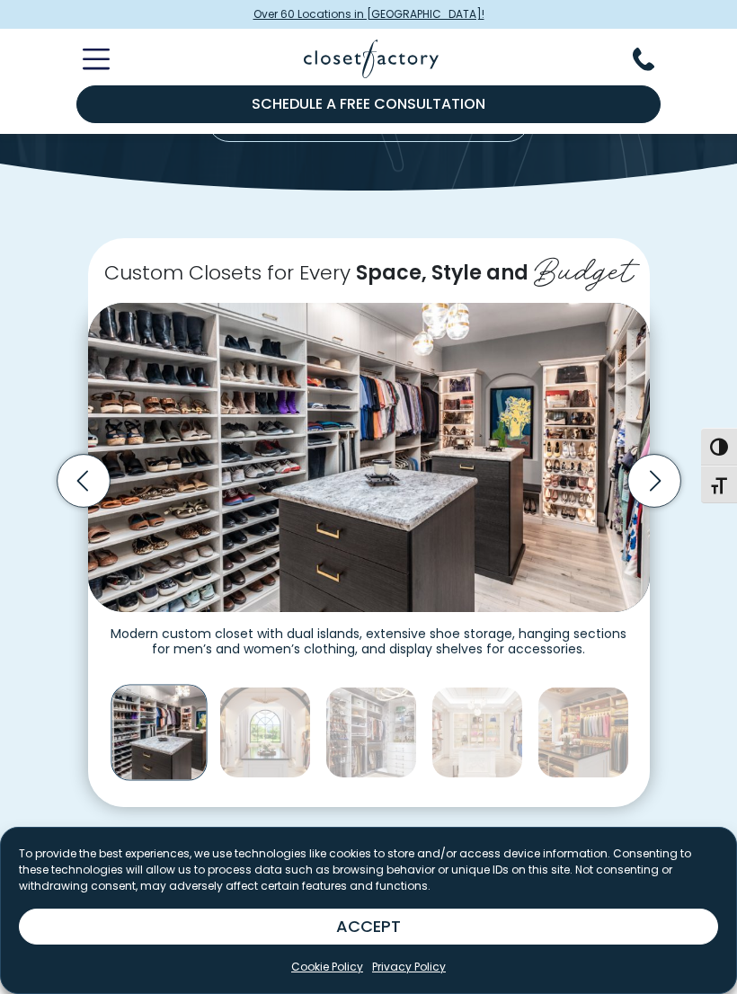
click at [643, 477] on icon "Next slide" at bounding box center [653, 480] width 53 height 53
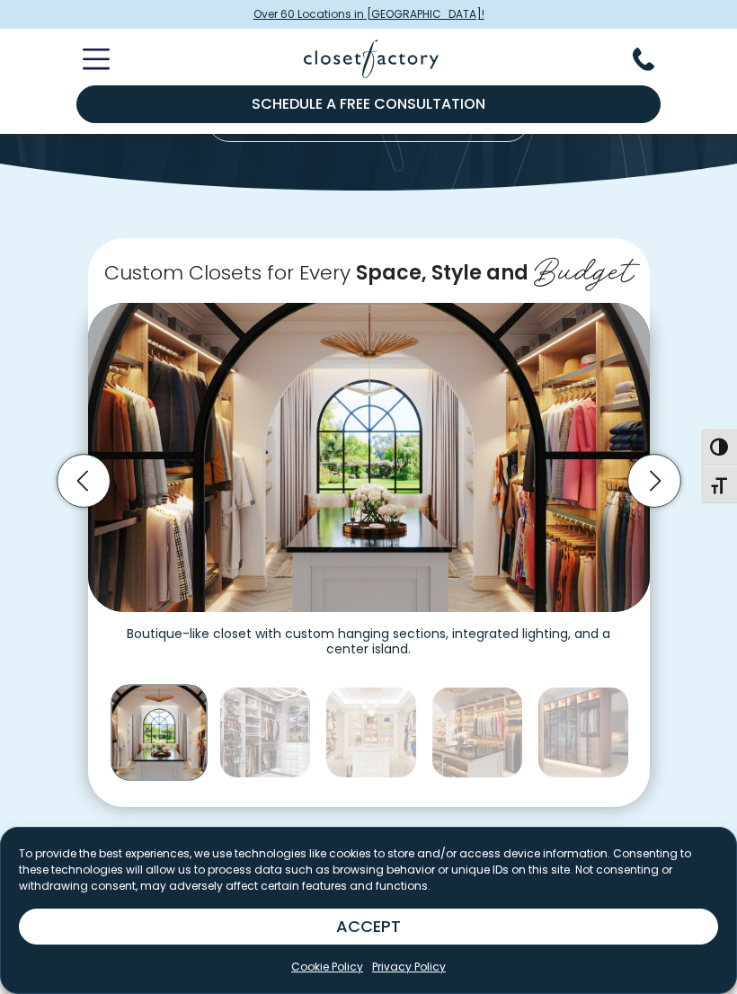
click at [643, 473] on icon "Next slide" at bounding box center [653, 480] width 53 height 53
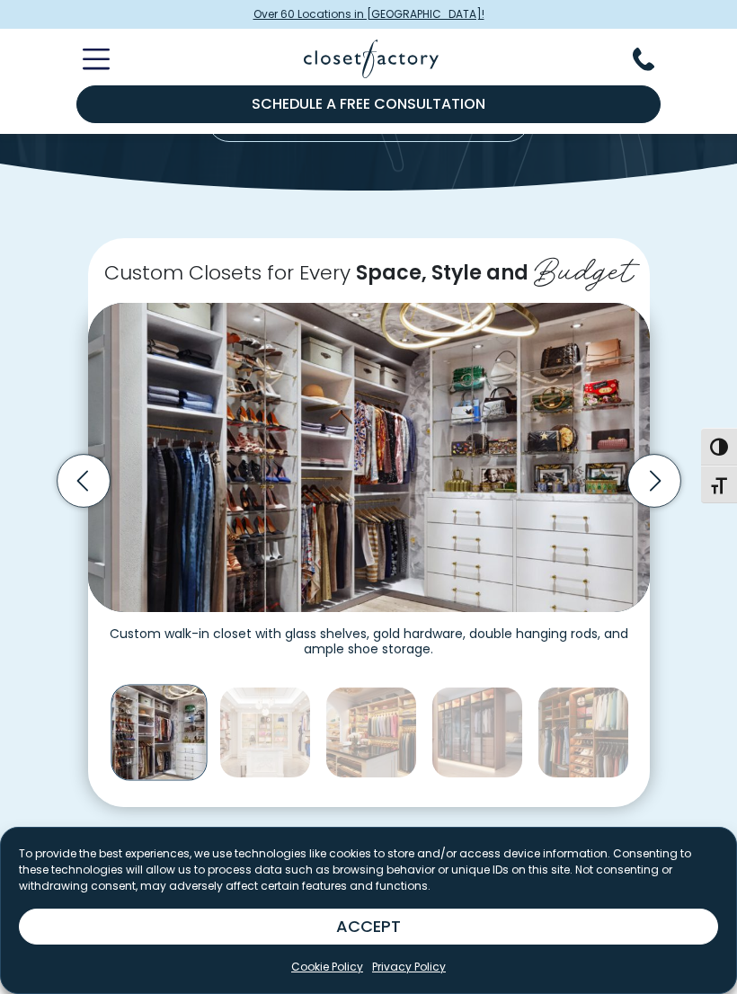
click at [640, 466] on icon "Next slide" at bounding box center [653, 480] width 53 height 53
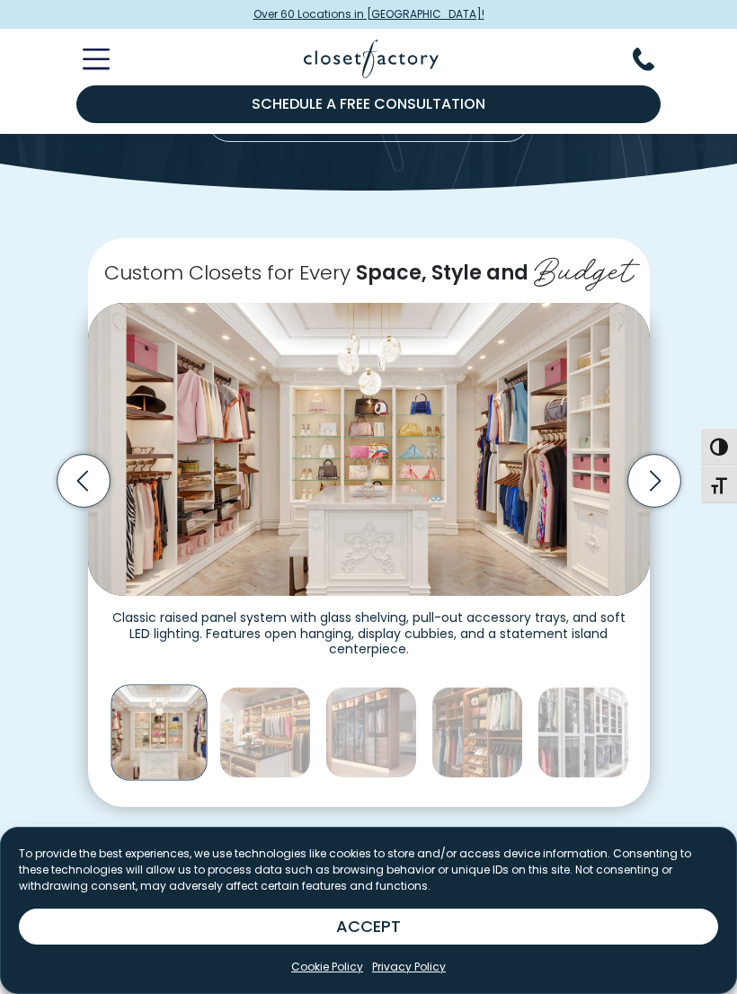
click at [643, 467] on icon "Next slide" at bounding box center [653, 480] width 53 height 53
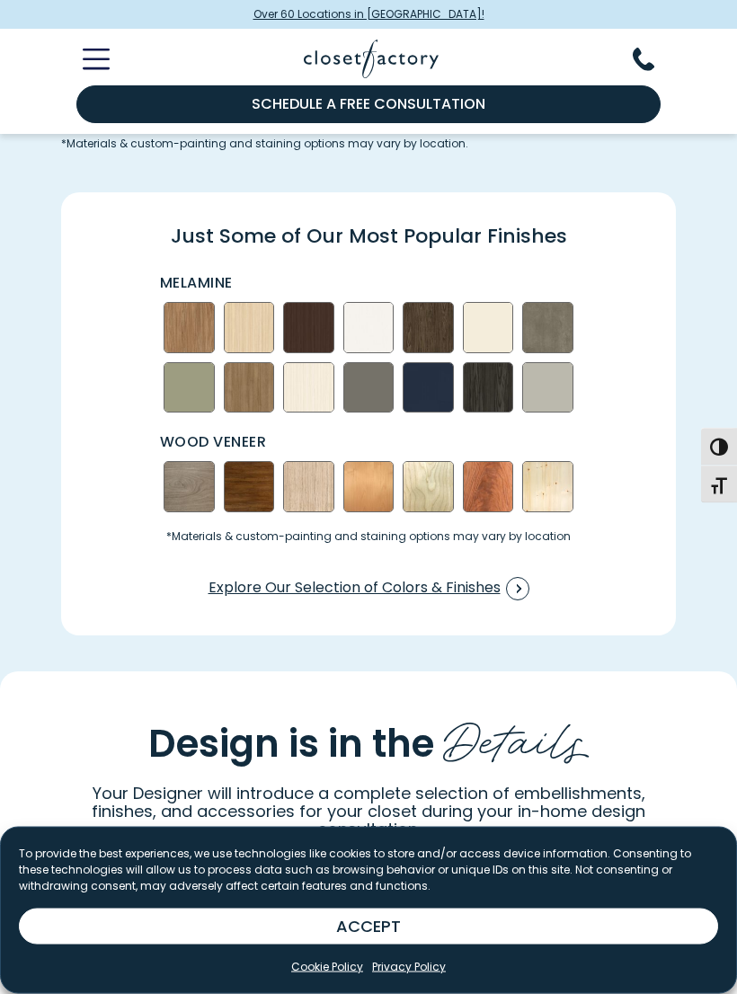
scroll to position [1927, 0]
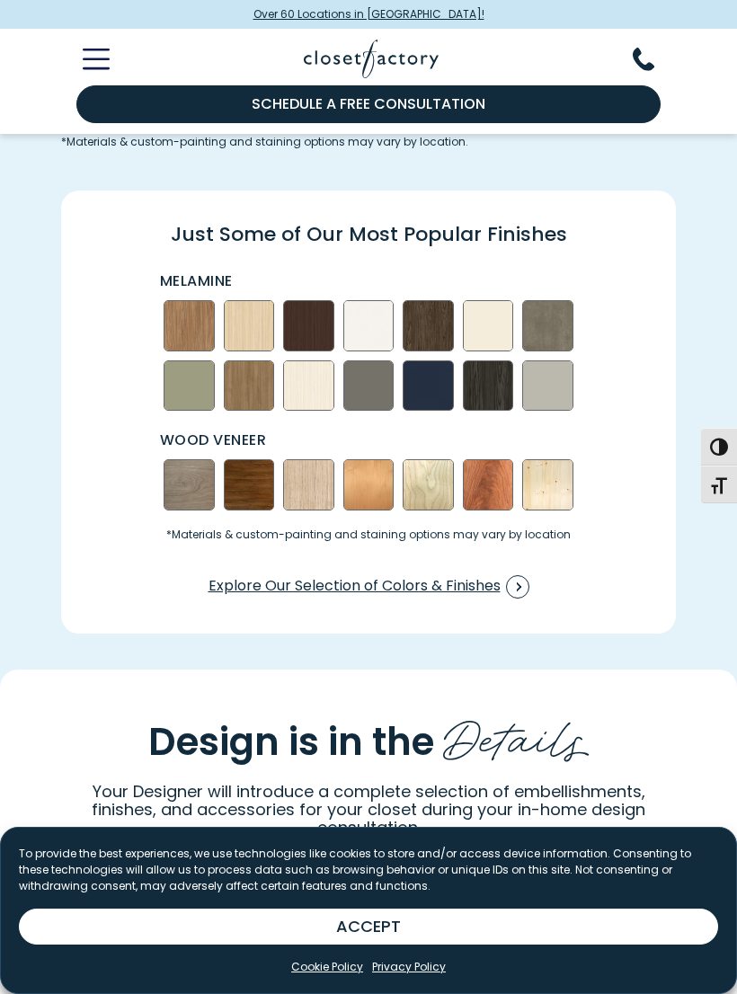
click at [191, 395] on img "Swatch Grid" at bounding box center [189, 385] width 51 height 51
click at [191, 392] on img "Swatch Grid" at bounding box center [189, 385] width 51 height 51
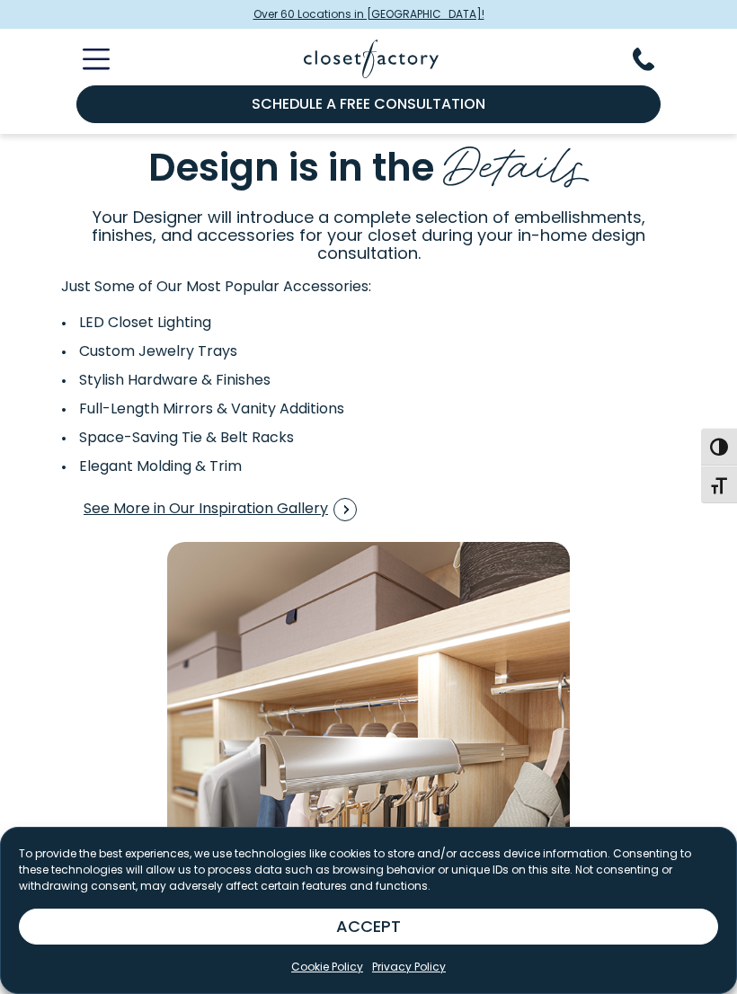
scroll to position [2492, 0]
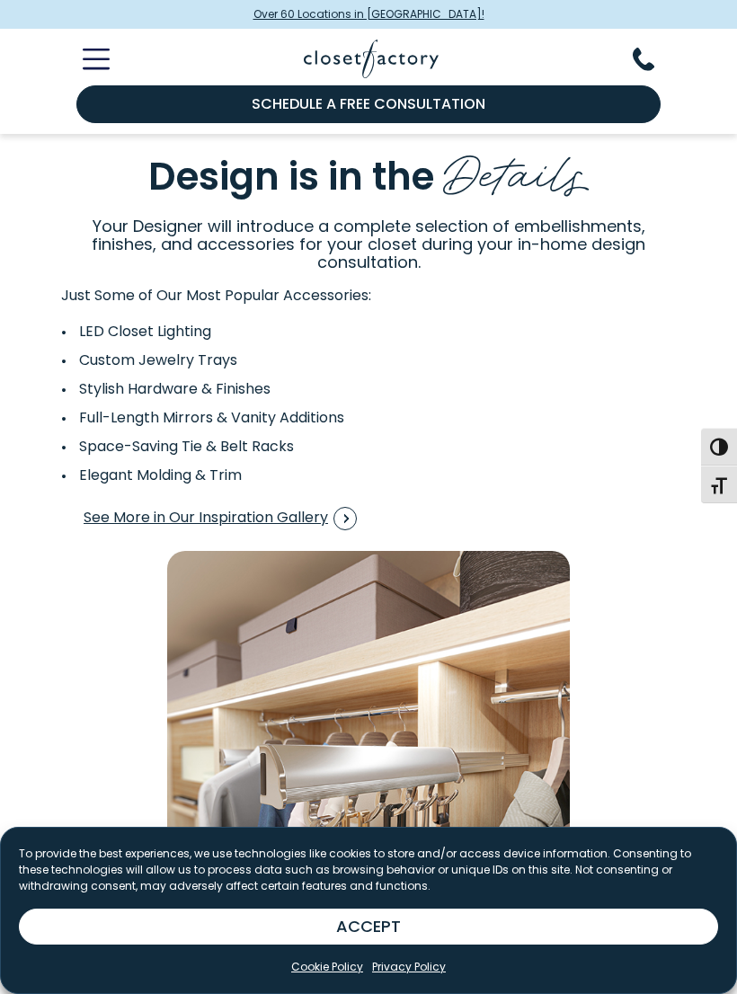
click at [348, 523] on span "Interactive Gallery" at bounding box center [344, 518] width 23 height 23
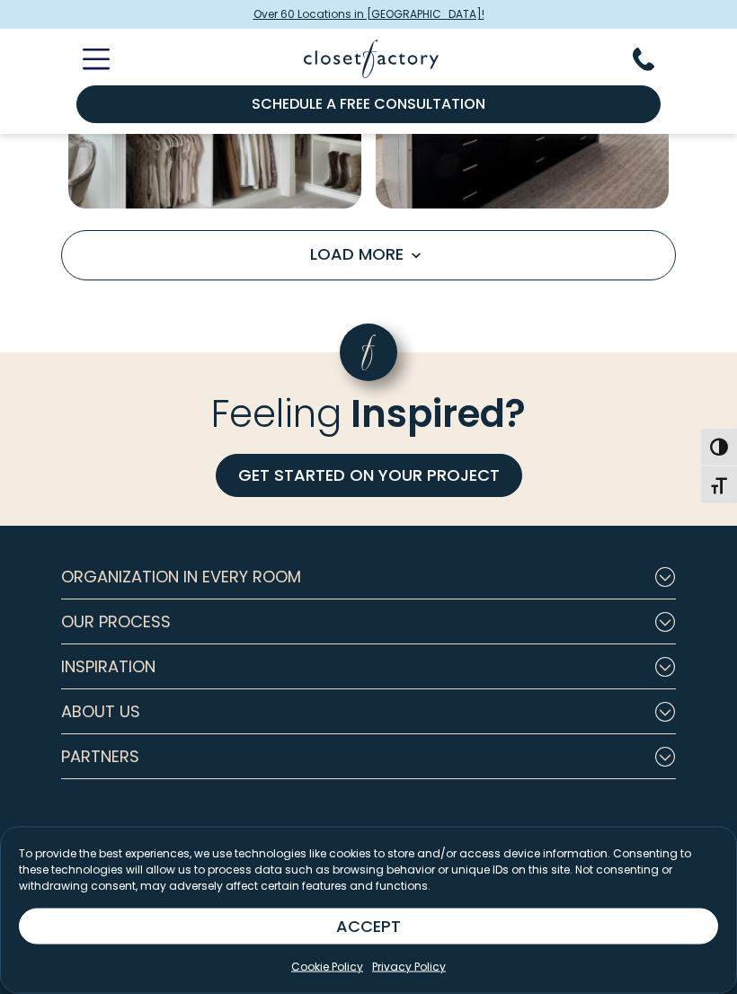
scroll to position [2974, 0]
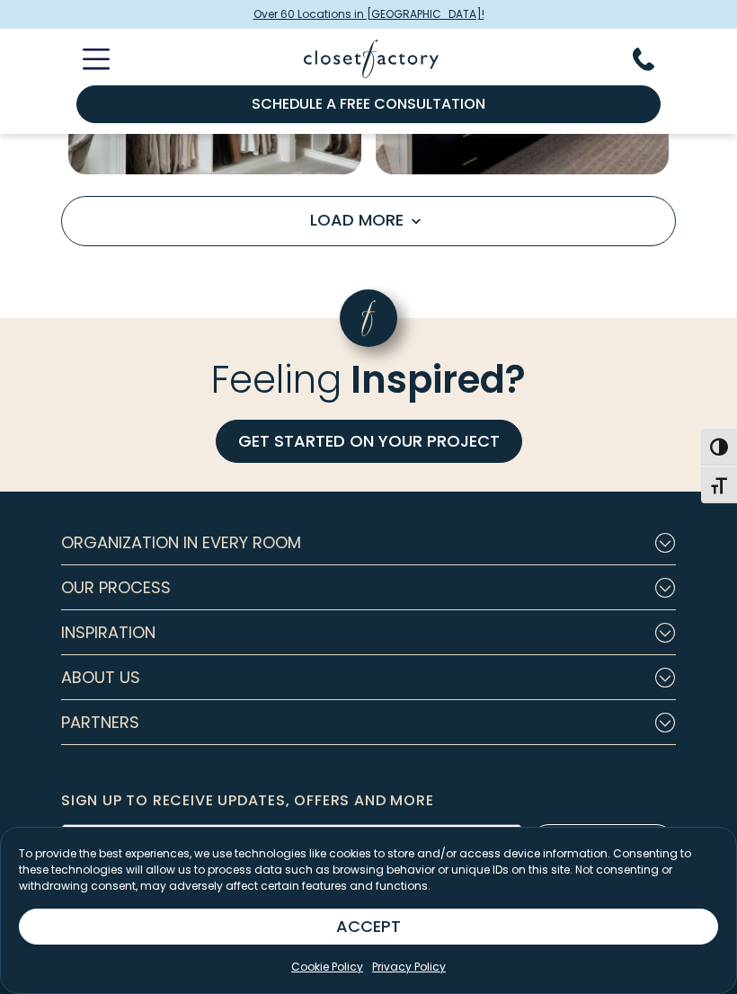
click at [96, 59] on icon "Toggle Mobile Menu" at bounding box center [96, 59] width 24 height 0
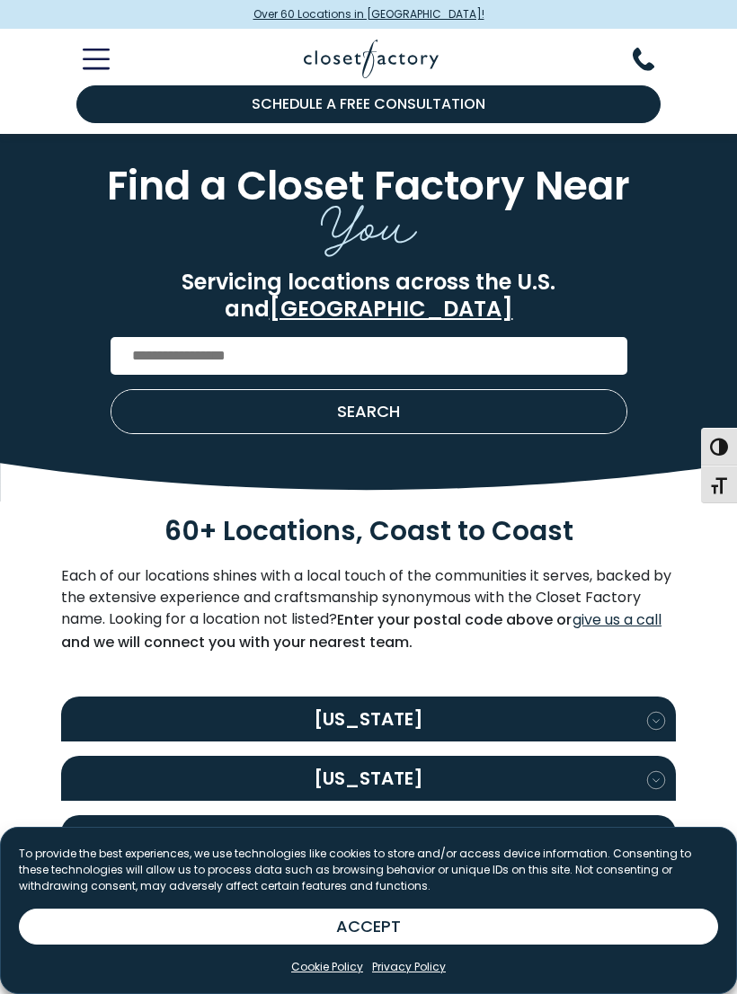
click at [651, 712] on icon "button" at bounding box center [655, 720] width 17 height 17
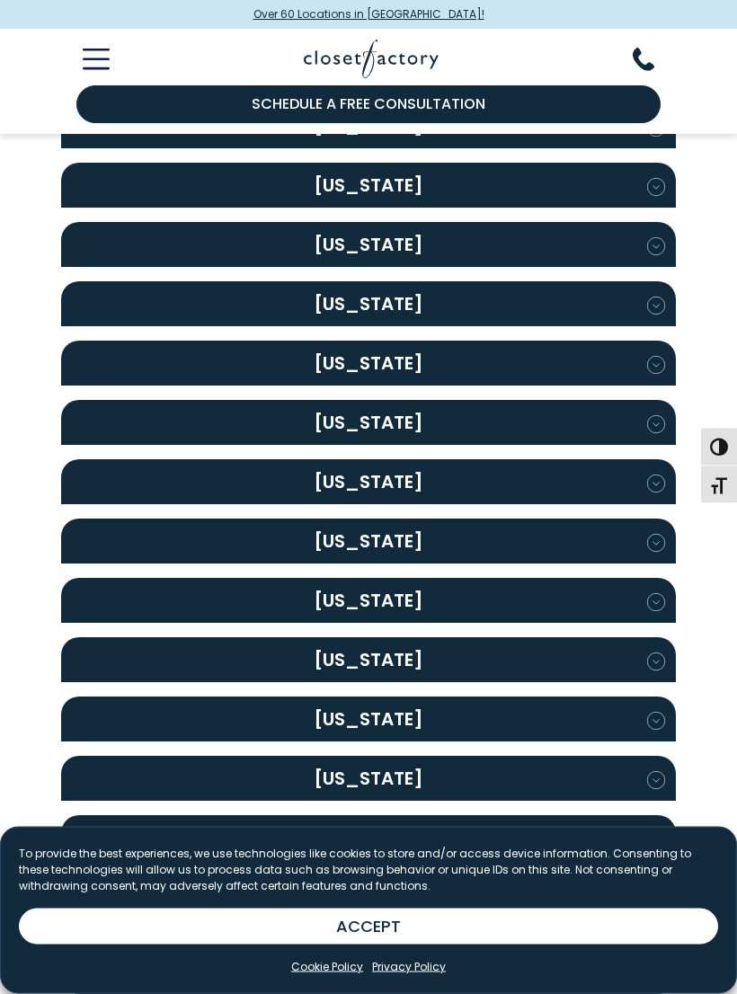
scroll to position [2048, 0]
click at [389, 756] on h2 "[US_STATE]" at bounding box center [368, 778] width 615 height 45
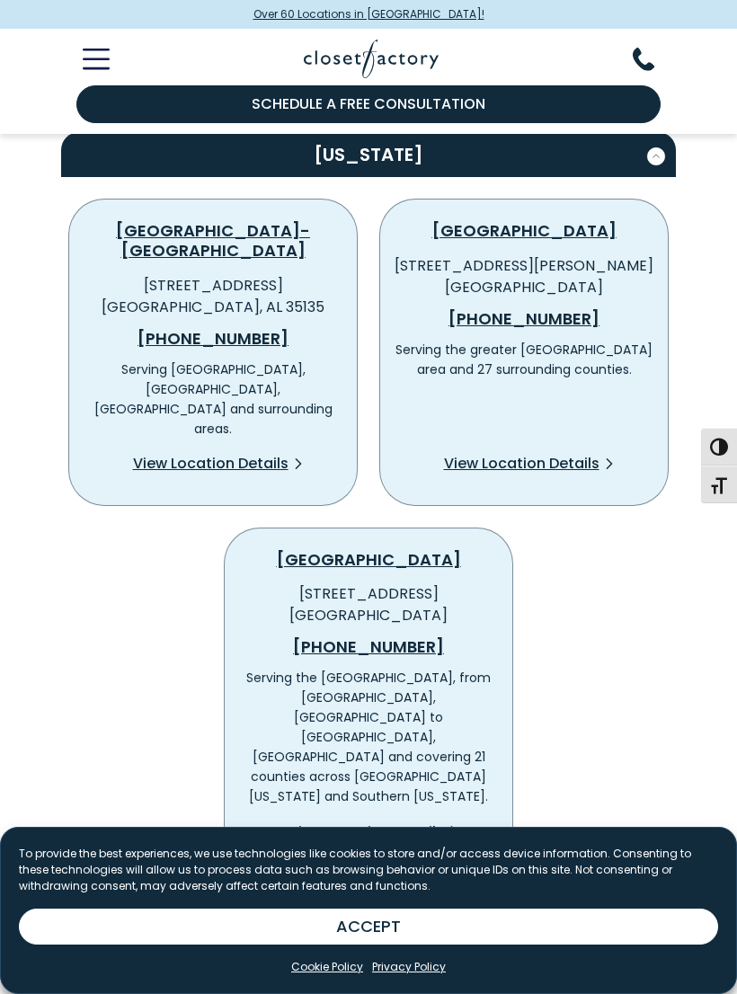
scroll to position [2700, 0]
